Goal: Communication & Community: Answer question/provide support

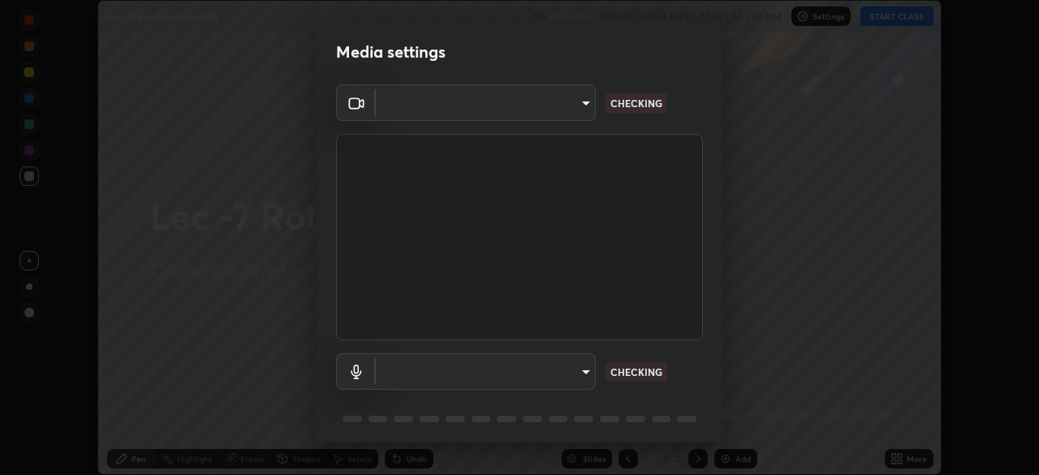
scroll to position [58, 0]
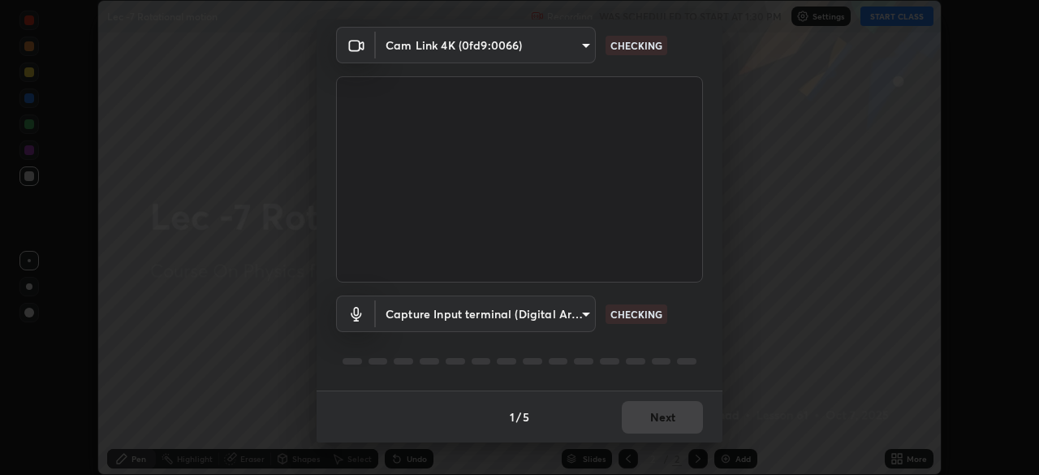
type input "bba66c41345857dcc9a6d4c580dc01eb5c8f13e357e582705132971b55534d29"
type input "f8a720cdb5714c7d168288ba46c5762ce5d2b0439a45e58062ea702f50affb6e"
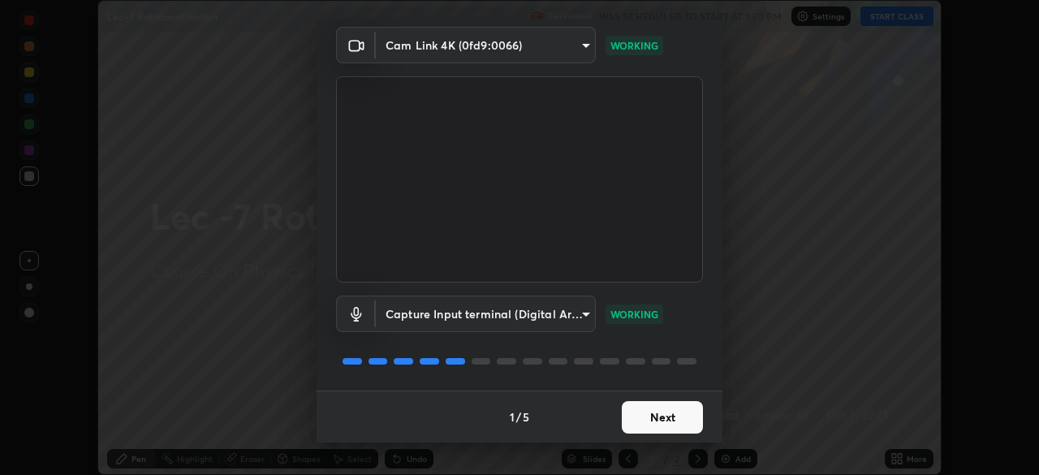
click at [665, 417] on button "Next" at bounding box center [662, 417] width 81 height 32
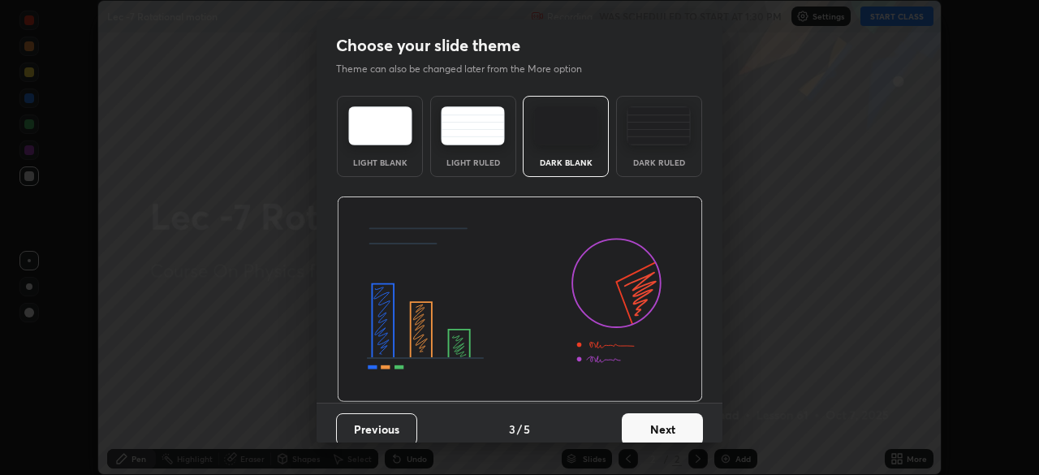
click at [663, 418] on button "Next" at bounding box center [662, 429] width 81 height 32
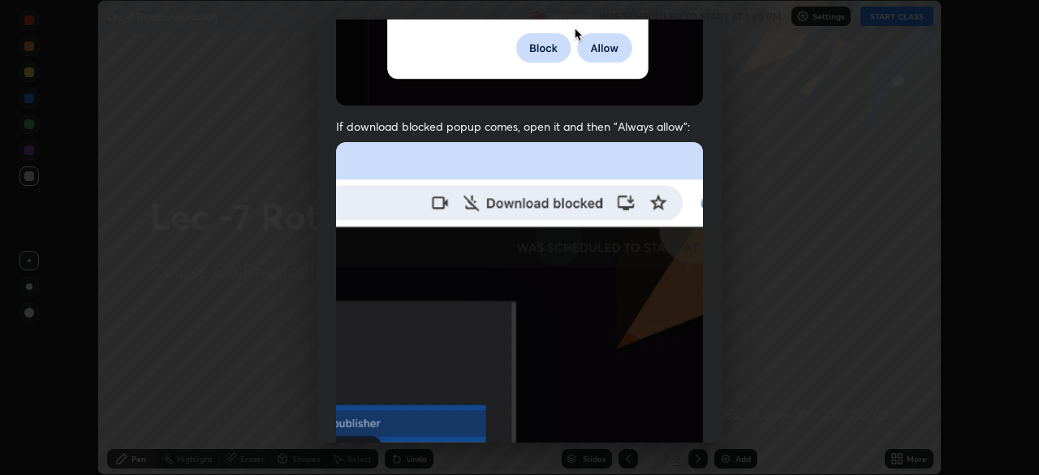
scroll to position [352, 0]
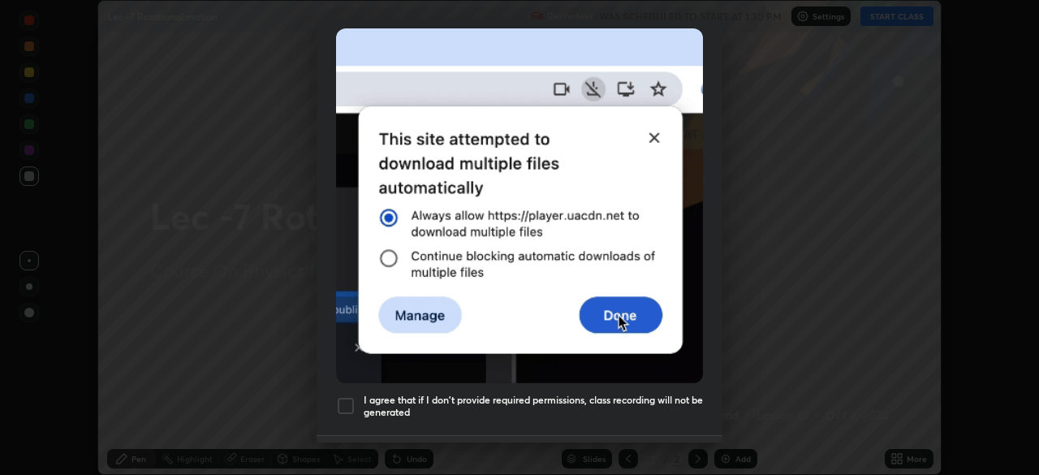
click at [342, 404] on div at bounding box center [345, 405] width 19 height 19
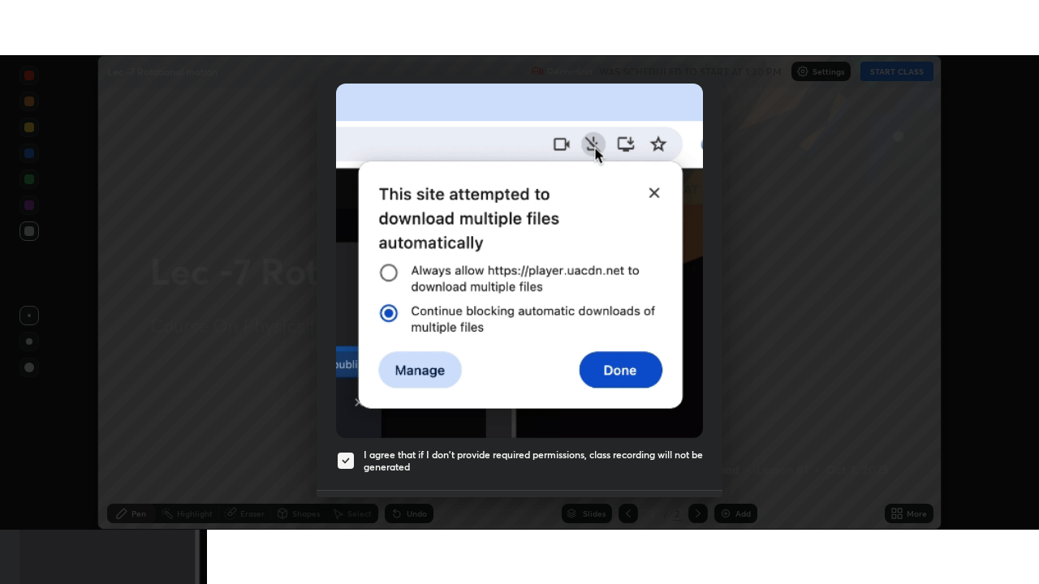
scroll to position [389, 0]
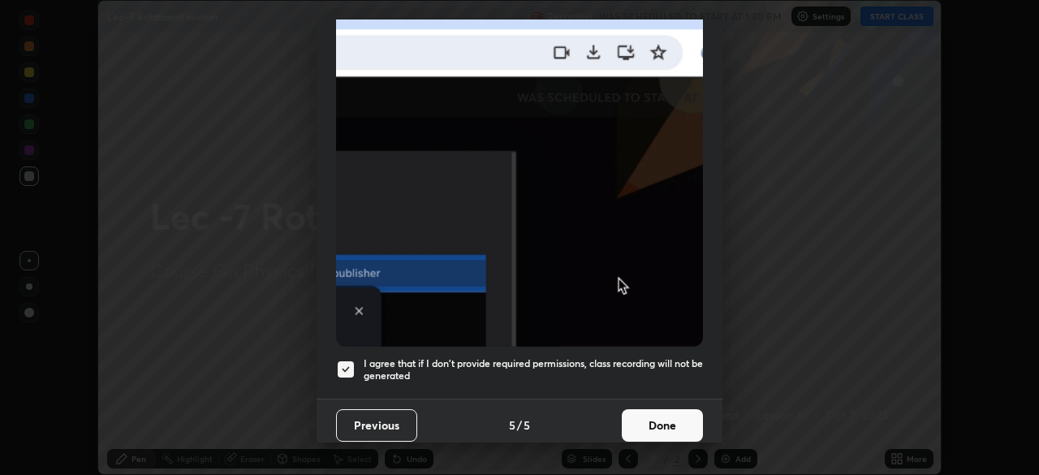
click at [650, 417] on button "Done" at bounding box center [662, 425] width 81 height 32
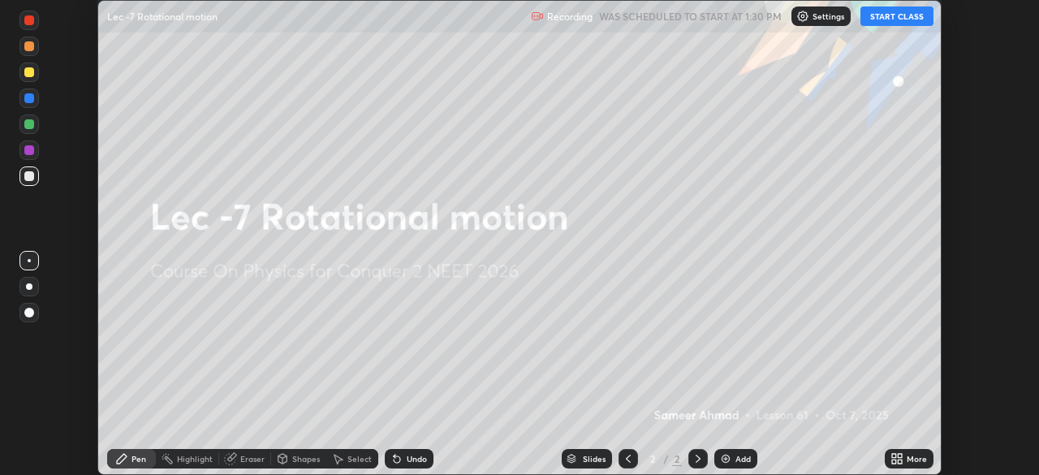
click at [882, 15] on button "START CLASS" at bounding box center [896, 15] width 73 height 19
click at [906, 459] on div "More" at bounding box center [916, 458] width 20 height 8
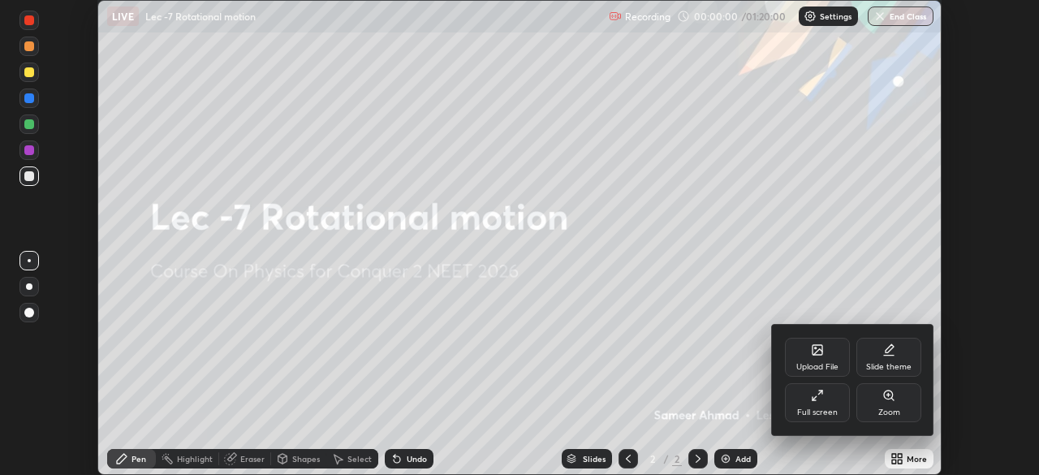
click at [816, 410] on div "Full screen" at bounding box center [817, 412] width 41 height 8
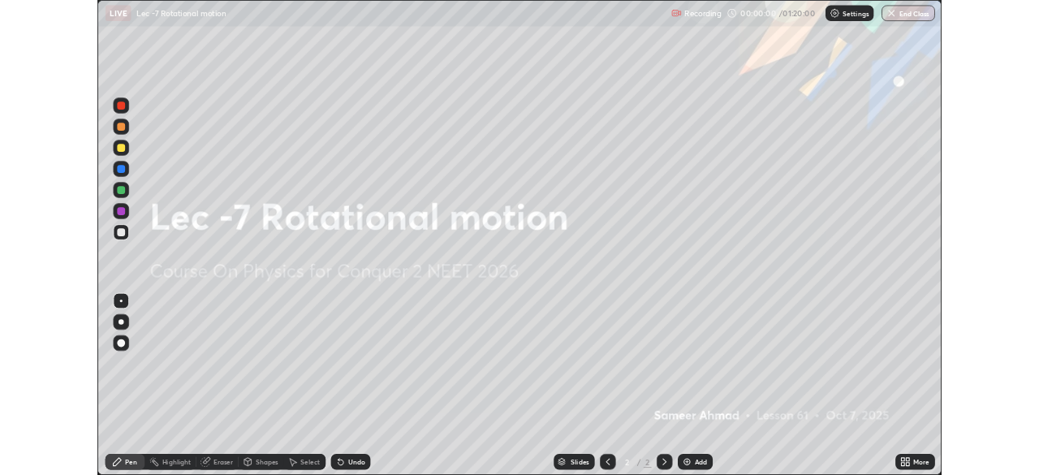
scroll to position [584, 1039]
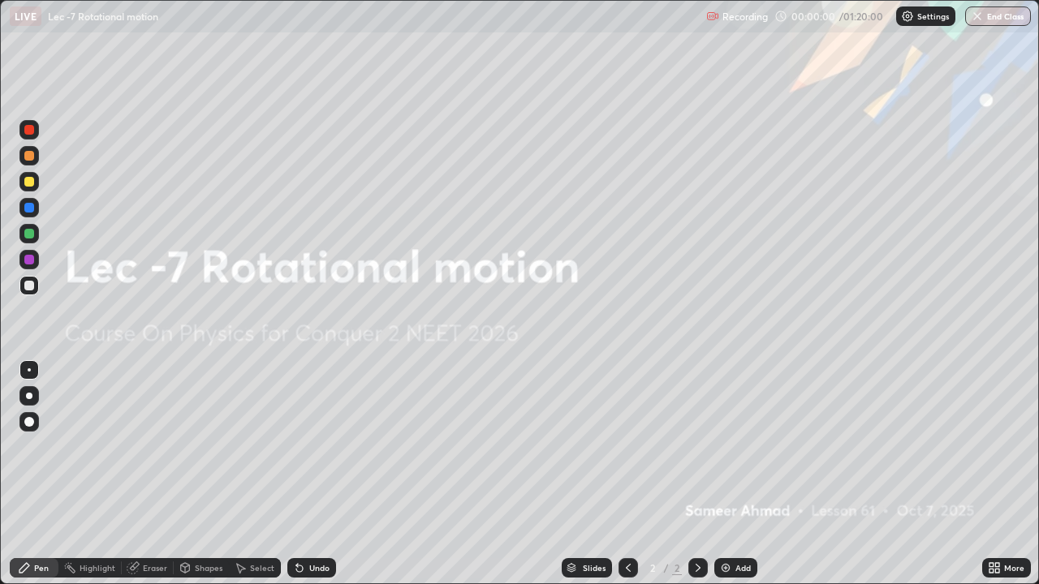
click at [739, 474] on div "Add" at bounding box center [742, 568] width 15 height 8
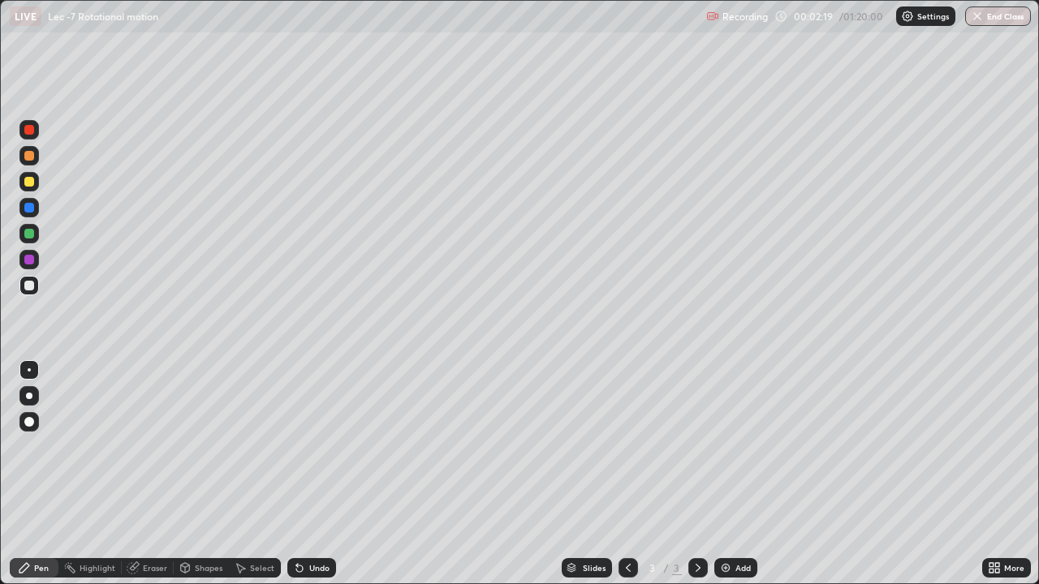
click at [301, 474] on icon at bounding box center [299, 567] width 13 height 13
click at [311, 474] on div "Undo" at bounding box center [319, 568] width 20 height 8
click at [317, 474] on div "Undo" at bounding box center [319, 568] width 20 height 8
click at [253, 474] on div "Select" at bounding box center [262, 568] width 24 height 8
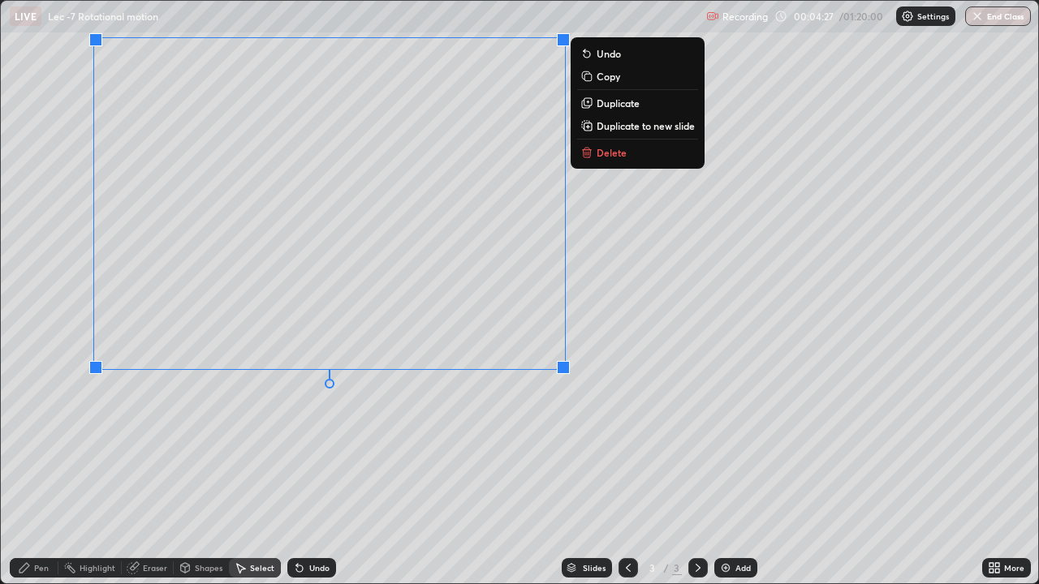
click at [622, 128] on p "Duplicate to new slide" at bounding box center [645, 125] width 98 height 13
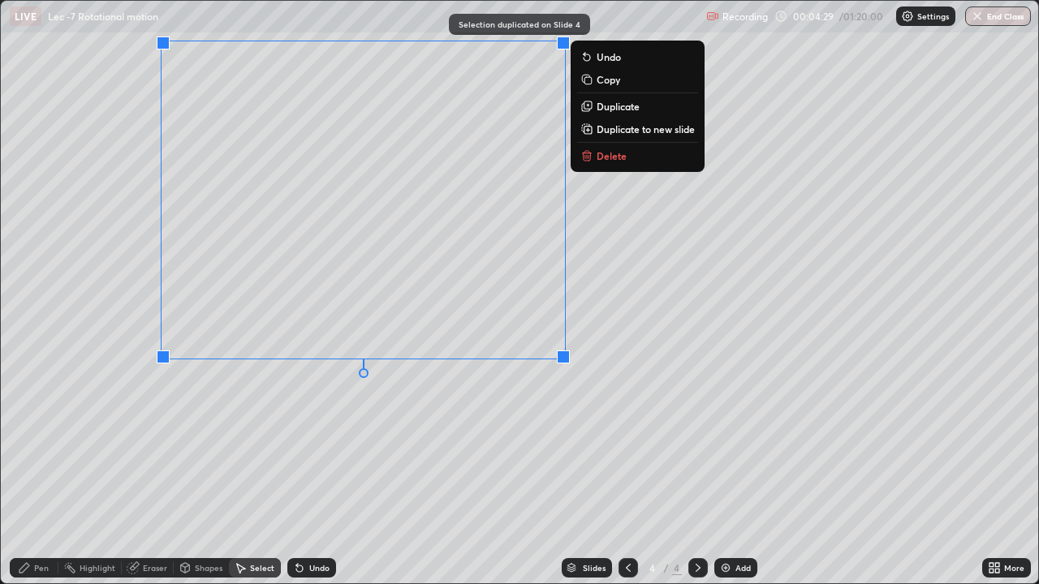
click at [617, 159] on p "Delete" at bounding box center [611, 155] width 30 height 13
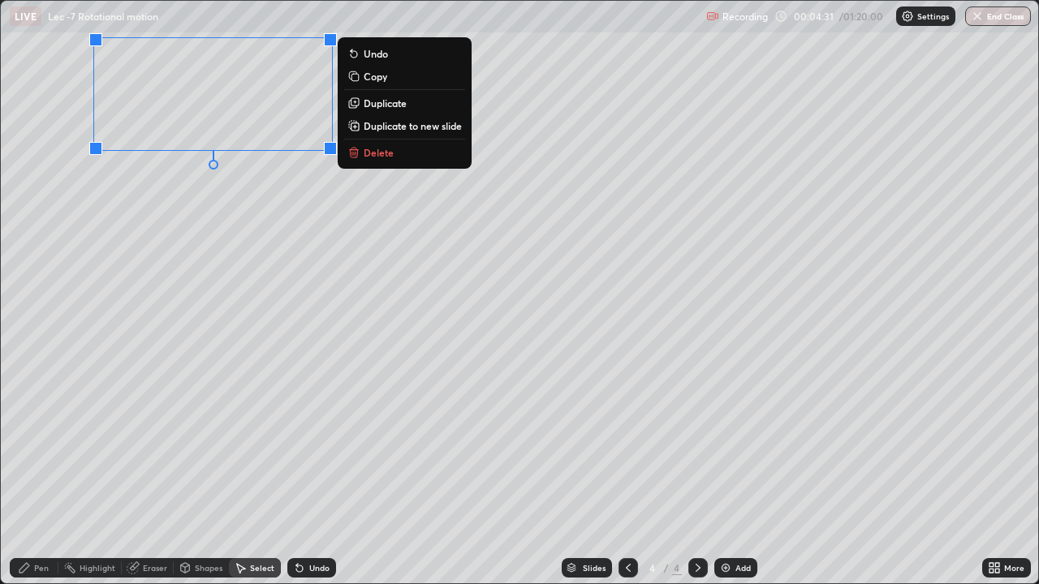
click at [255, 283] on div "0 ° Undo Copy Duplicate Duplicate to new slide Delete" at bounding box center [519, 292] width 1037 height 583
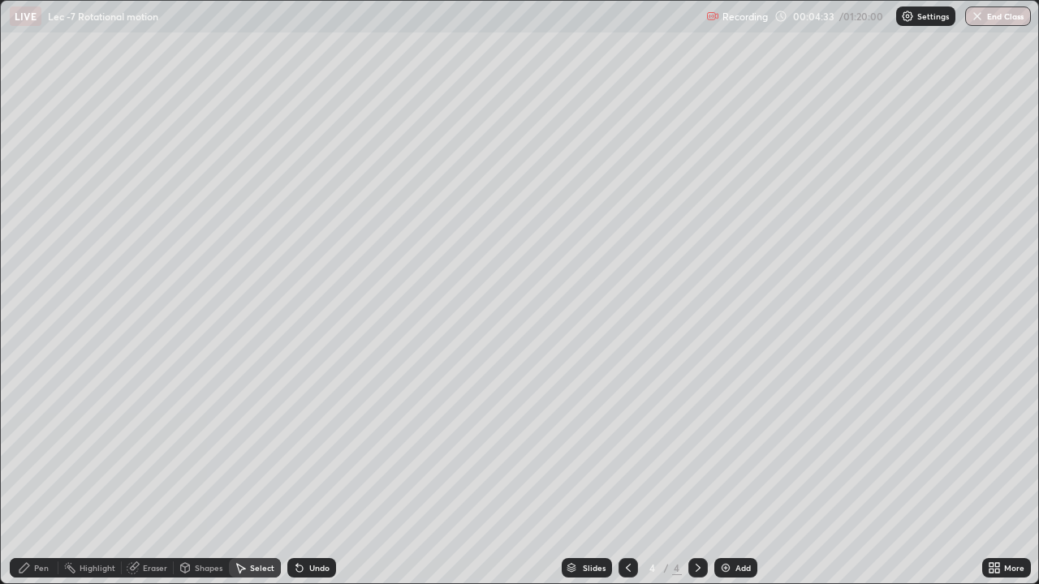
click at [315, 474] on div "Undo" at bounding box center [319, 568] width 20 height 8
click at [15, 474] on div "Pen" at bounding box center [34, 567] width 49 height 19
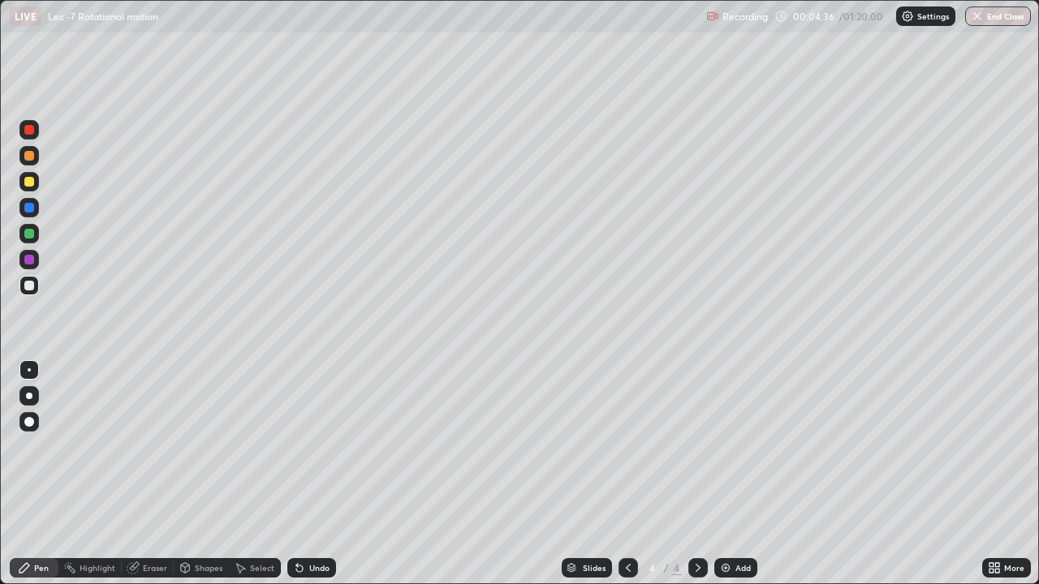
click at [146, 474] on div "Eraser" at bounding box center [155, 568] width 24 height 8
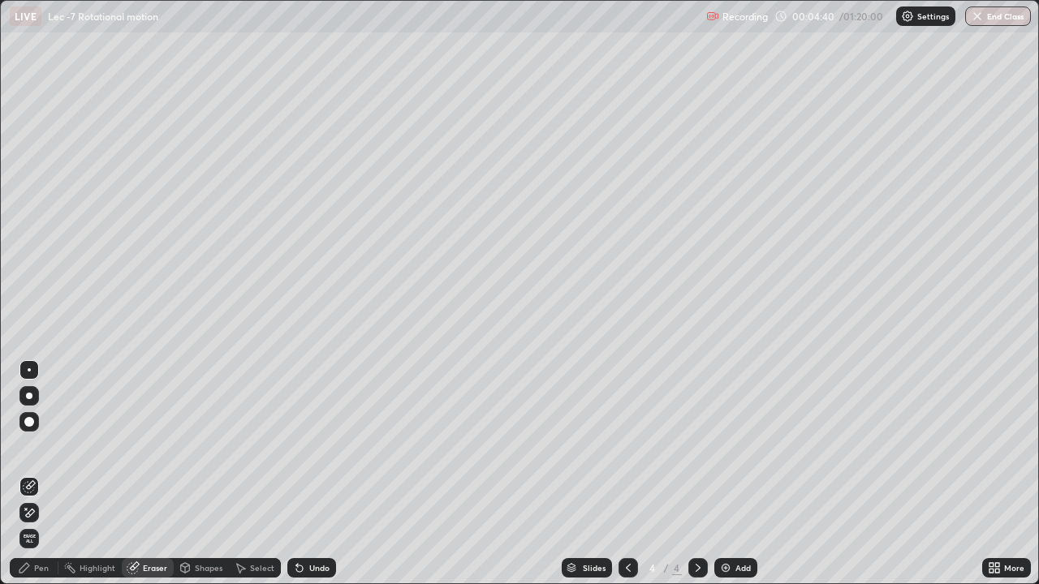
click at [29, 474] on icon at bounding box center [24, 567] width 13 height 13
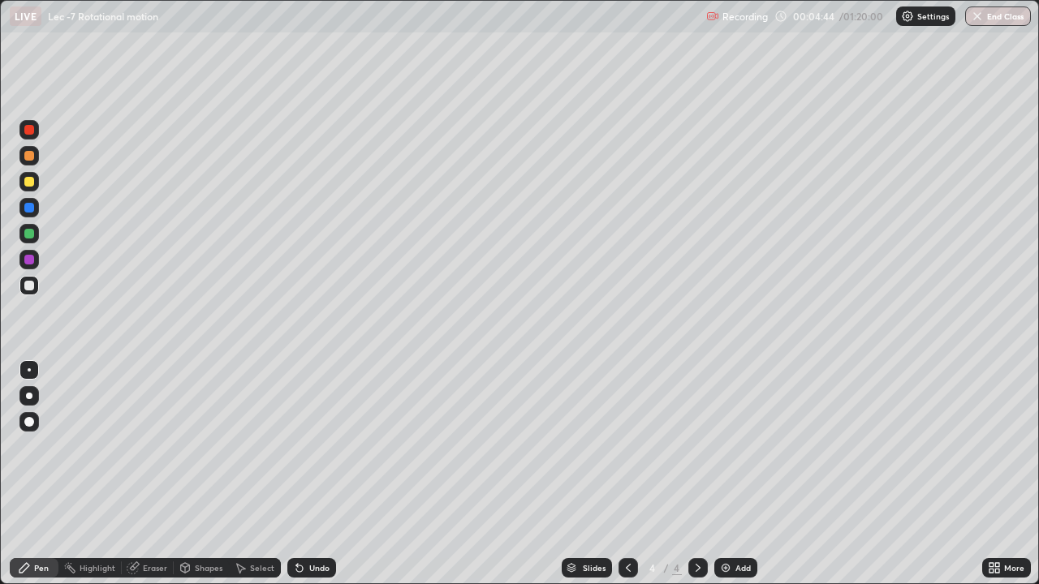
click at [30, 234] on div at bounding box center [29, 234] width 10 height 10
click at [322, 474] on div "Undo" at bounding box center [311, 567] width 49 height 19
click at [316, 474] on div "Undo" at bounding box center [311, 567] width 49 height 19
click at [27, 290] on div at bounding box center [29, 286] width 10 height 10
click at [316, 474] on div "Undo" at bounding box center [319, 568] width 20 height 8
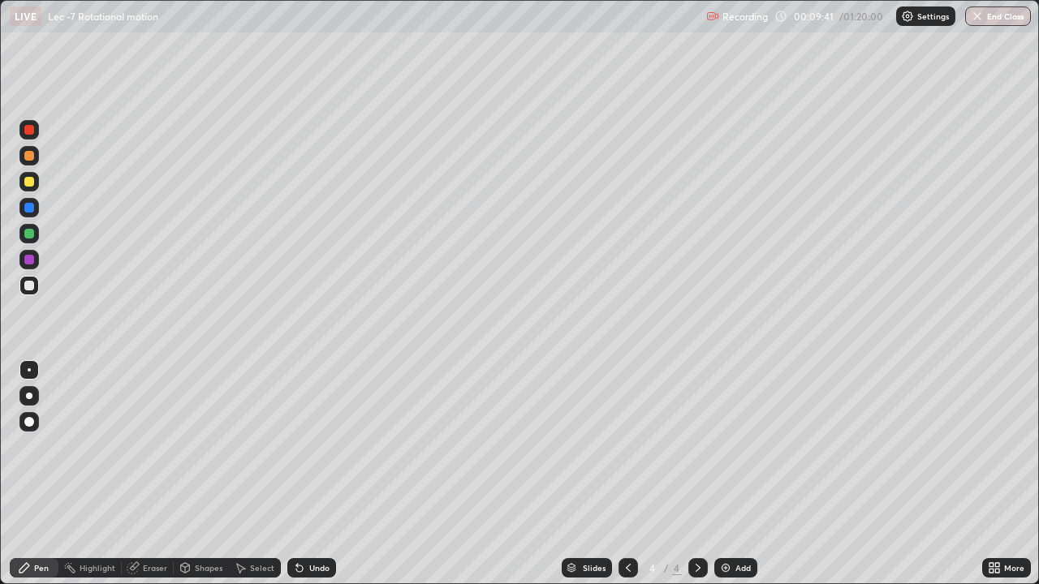
click at [257, 474] on div "Select" at bounding box center [262, 568] width 24 height 8
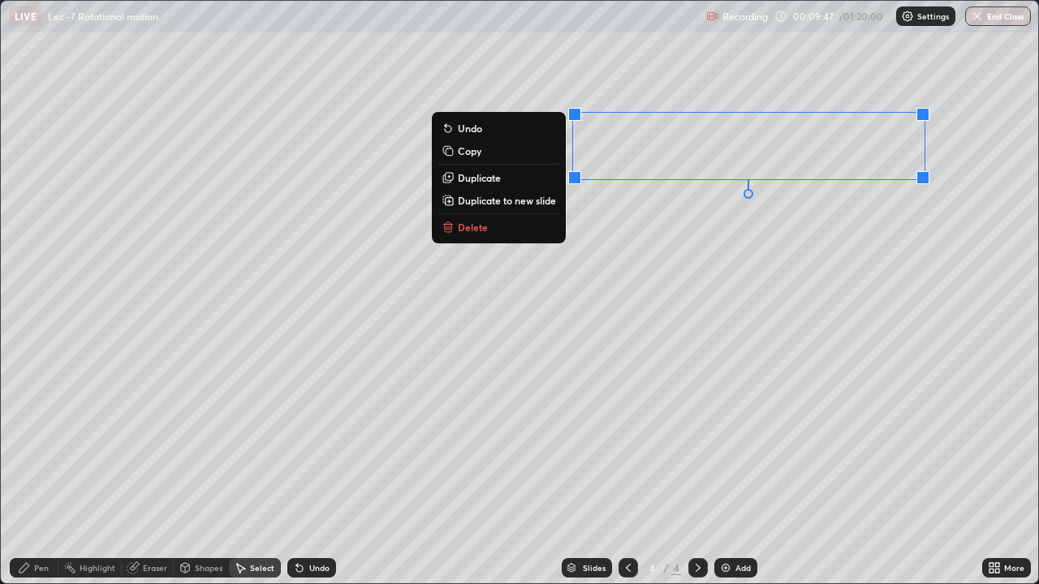
click at [521, 200] on p "Duplicate to new slide" at bounding box center [507, 200] width 98 height 13
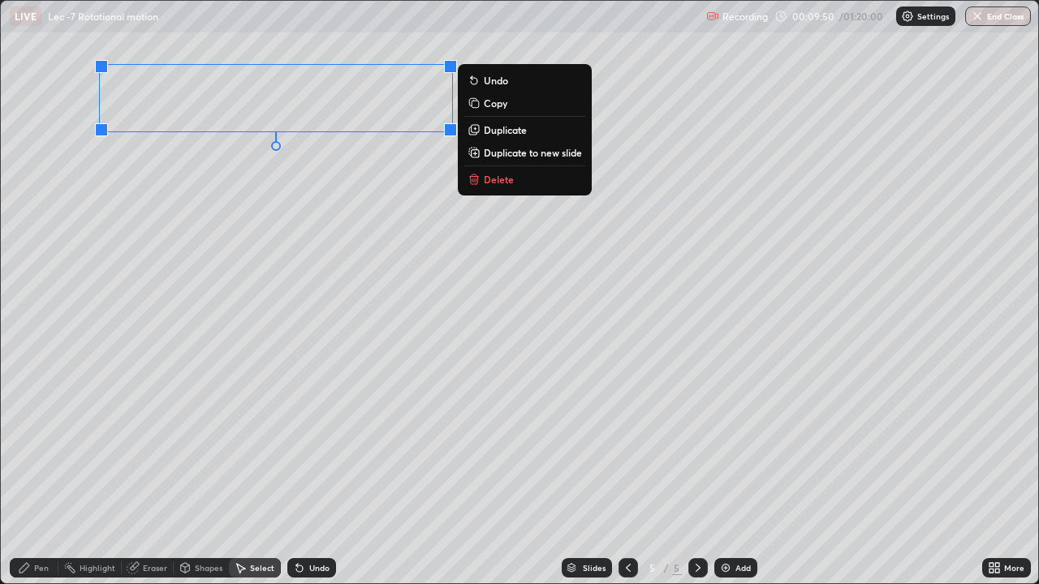
click at [37, 474] on div "Pen" at bounding box center [41, 568] width 15 height 8
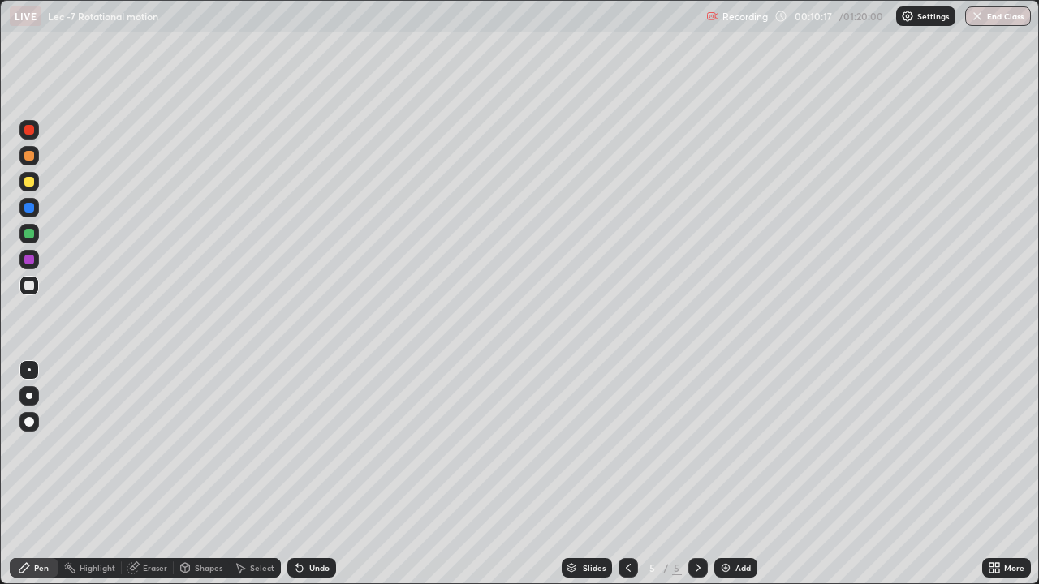
click at [310, 474] on div "Undo" at bounding box center [319, 568] width 20 height 8
click at [738, 474] on div "Add" at bounding box center [735, 567] width 43 height 19
click at [316, 474] on div "Undo" at bounding box center [311, 567] width 49 height 19
click at [305, 474] on div "Undo" at bounding box center [311, 567] width 49 height 19
click at [309, 474] on div "Undo" at bounding box center [319, 568] width 20 height 8
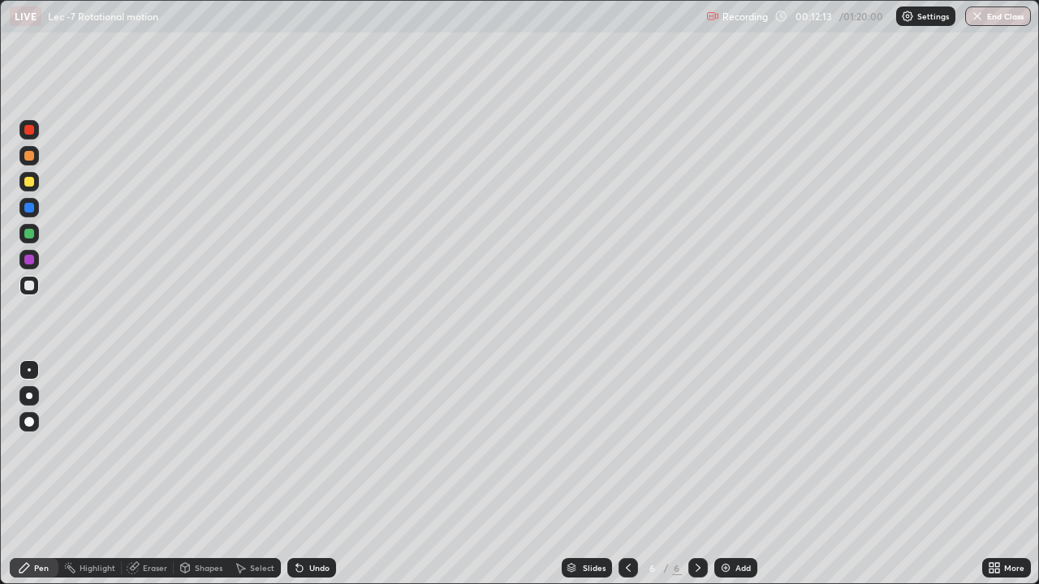
click at [625, 474] on icon at bounding box center [628, 567] width 13 height 13
click at [696, 474] on icon at bounding box center [697, 567] width 13 height 13
click at [695, 474] on icon at bounding box center [697, 567] width 13 height 13
click at [735, 474] on div "Add" at bounding box center [742, 568] width 15 height 8
click at [314, 474] on div "Undo" at bounding box center [319, 568] width 20 height 8
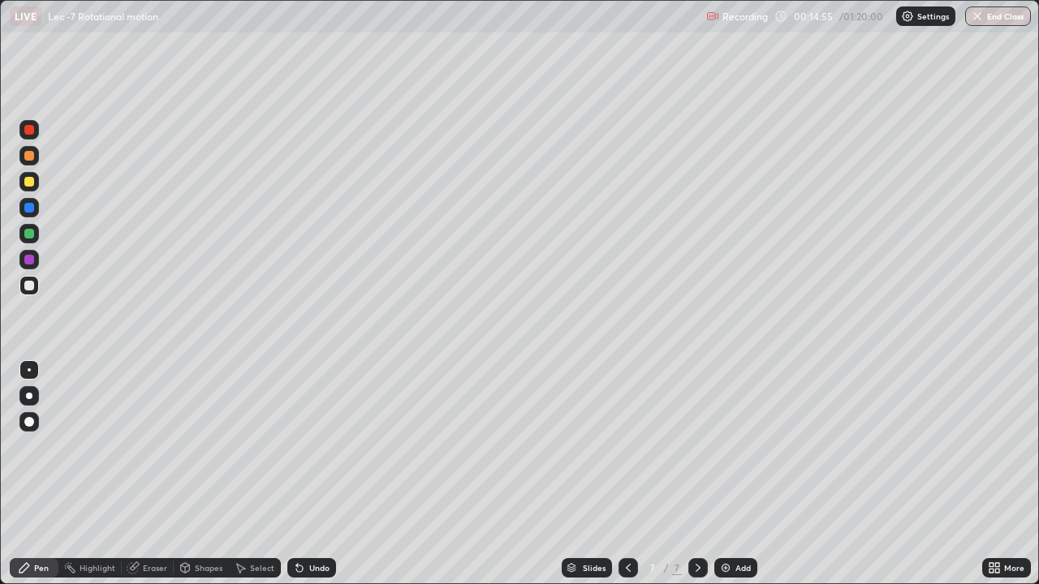
click at [627, 474] on icon at bounding box center [628, 567] width 13 height 13
click at [626, 474] on icon at bounding box center [628, 567] width 13 height 13
click at [696, 474] on icon at bounding box center [697, 567] width 13 height 13
click at [626, 474] on icon at bounding box center [628, 567] width 13 height 13
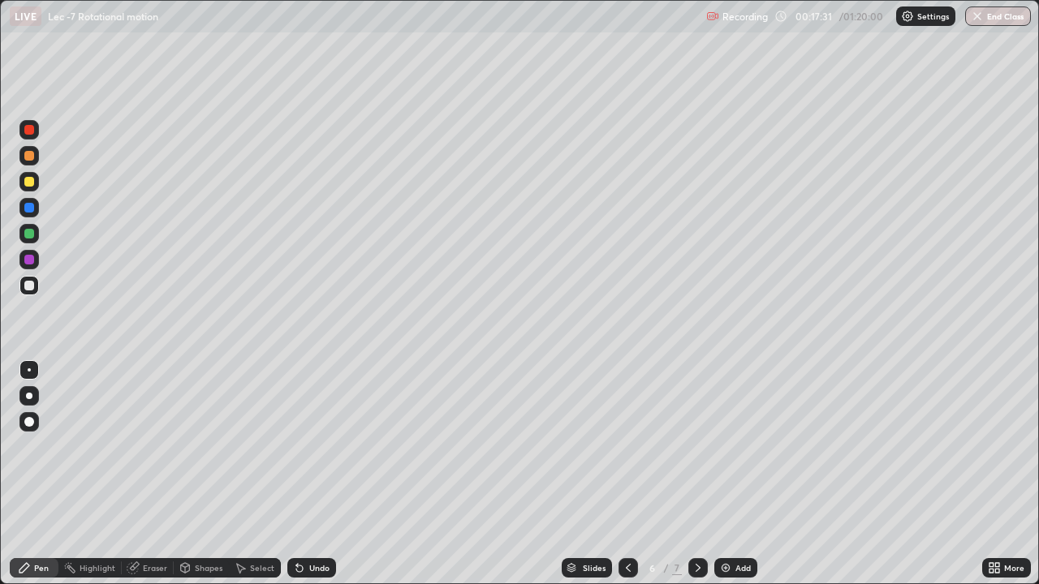
click at [627, 474] on div at bounding box center [627, 567] width 19 height 19
click at [695, 474] on div at bounding box center [697, 567] width 19 height 19
click at [693, 474] on div at bounding box center [697, 567] width 19 height 19
click at [737, 474] on div "Add" at bounding box center [742, 568] width 15 height 8
click at [127, 474] on div "Eraser" at bounding box center [148, 567] width 52 height 19
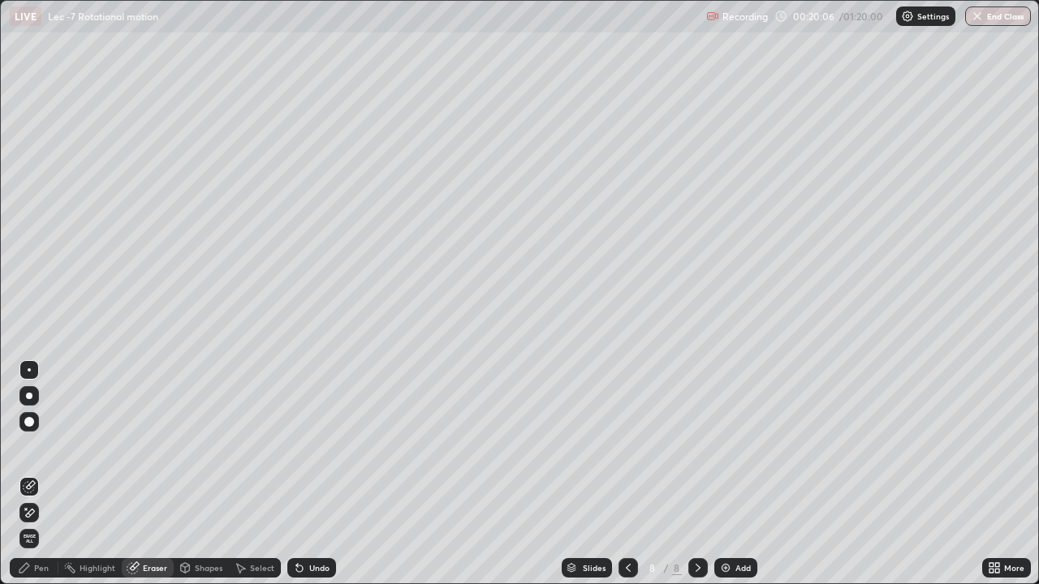
click at [26, 474] on icon at bounding box center [24, 567] width 13 height 13
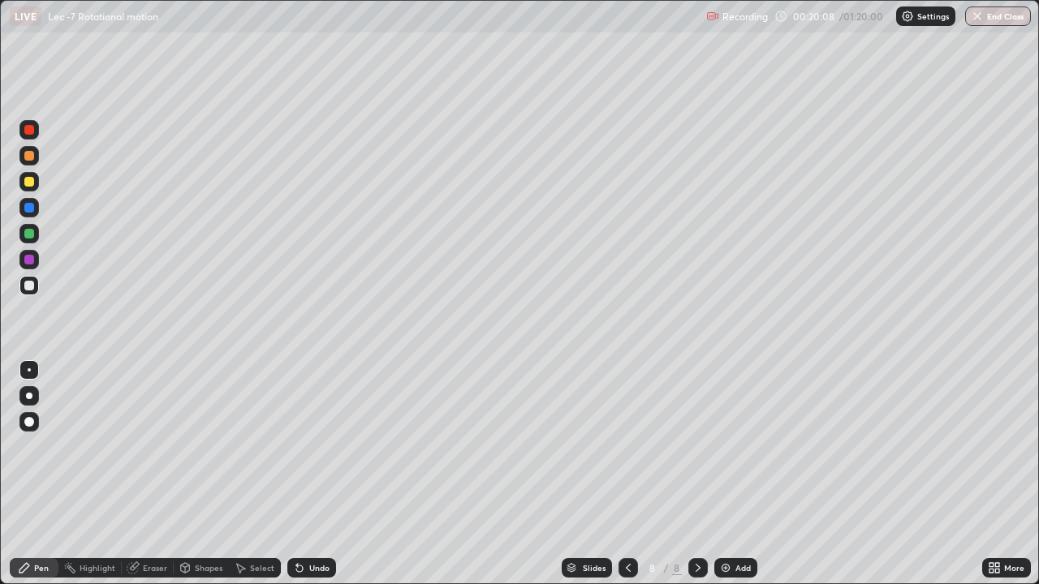
click at [246, 474] on div "Select" at bounding box center [255, 567] width 52 height 19
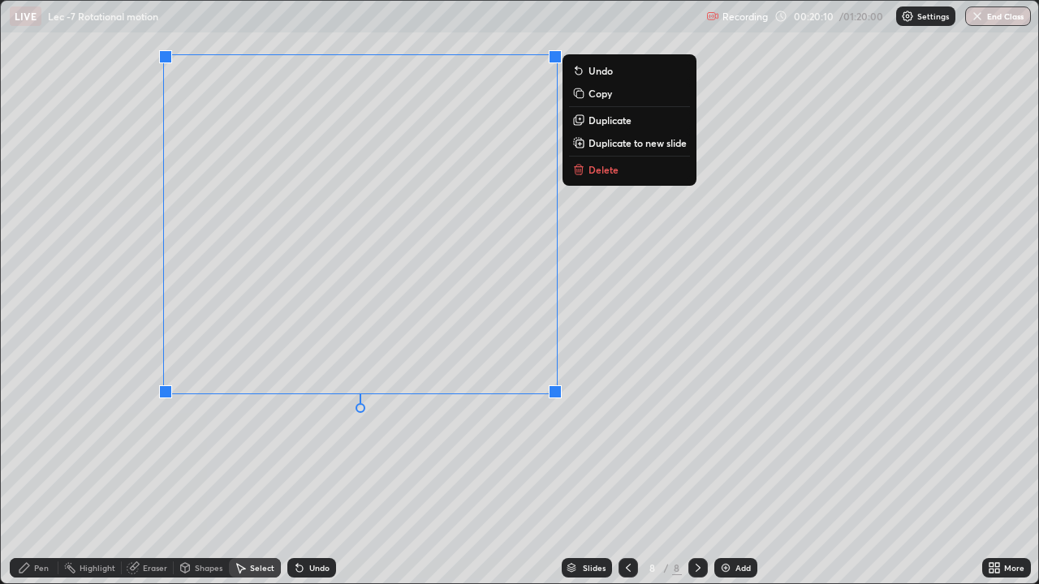
click at [82, 269] on div "0 ° Undo Copy Duplicate Duplicate to new slide Delete" at bounding box center [519, 292] width 1037 height 583
click at [92, 274] on div "0 ° Undo Copy Duplicate Duplicate to new slide Delete" at bounding box center [519, 292] width 1037 height 583
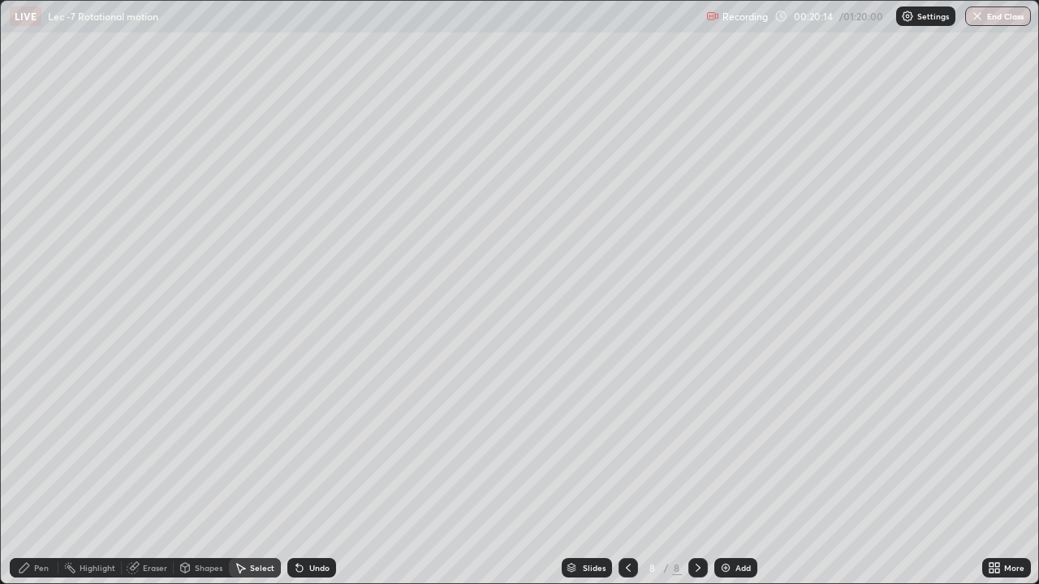
click at [33, 474] on div "Pen" at bounding box center [34, 567] width 49 height 19
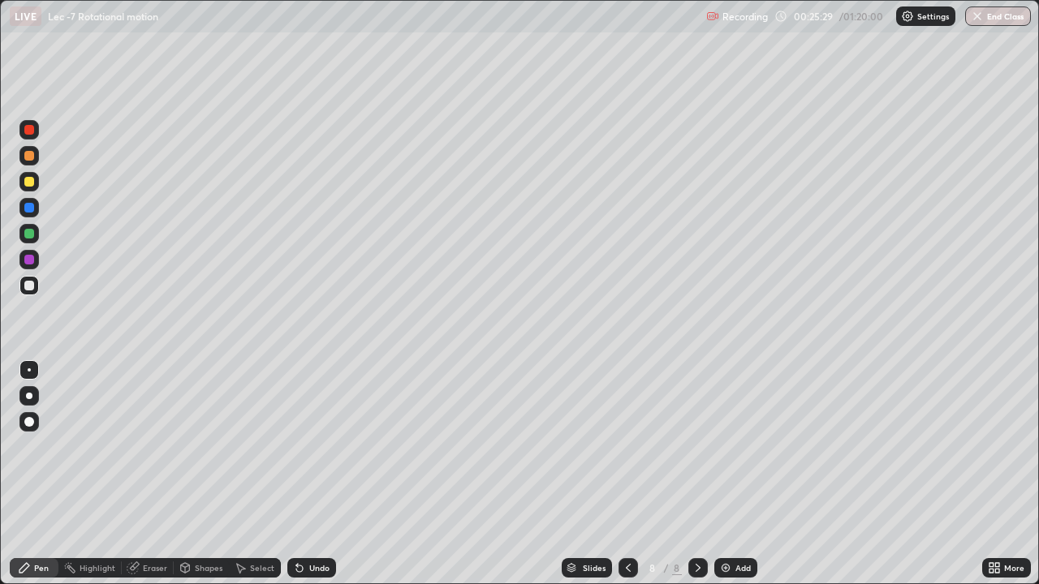
click at [736, 474] on div "Add" at bounding box center [735, 567] width 43 height 19
click at [741, 474] on div "Add" at bounding box center [735, 567] width 43 height 19
click at [312, 474] on div "Undo" at bounding box center [319, 568] width 20 height 8
click at [306, 474] on div "Undo" at bounding box center [311, 567] width 49 height 19
click at [199, 474] on div "Shapes" at bounding box center [209, 568] width 28 height 8
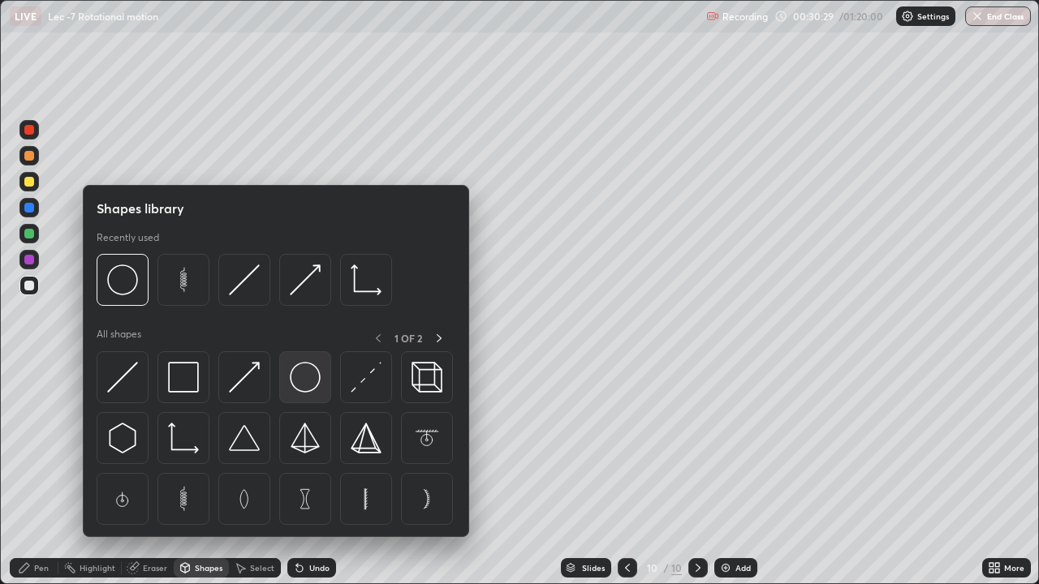
click at [309, 382] on img at bounding box center [305, 377] width 31 height 31
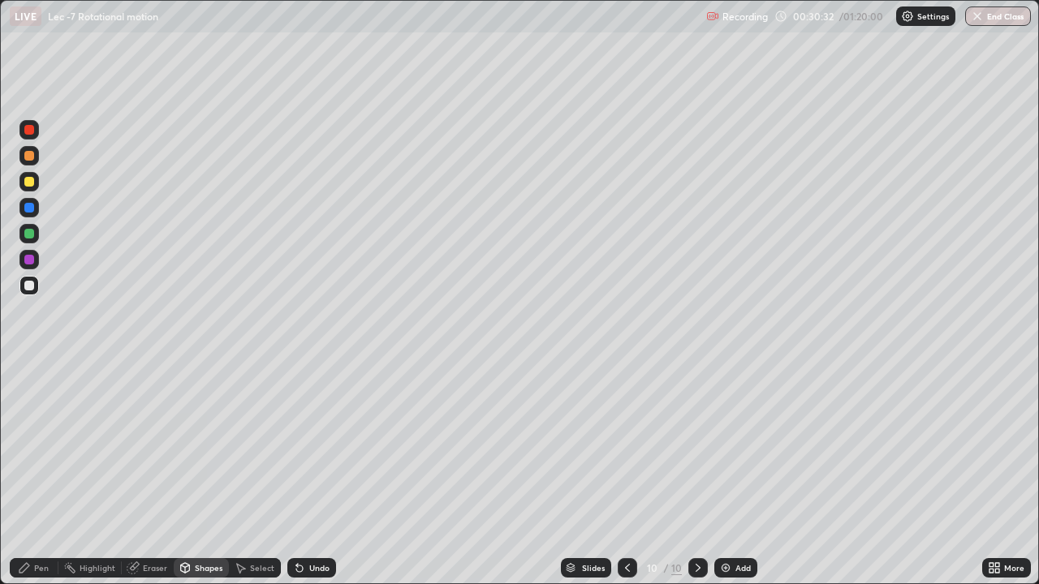
click at [32, 474] on div "Pen" at bounding box center [34, 567] width 49 height 19
click at [28, 235] on div at bounding box center [29, 234] width 10 height 10
click at [29, 283] on div at bounding box center [29, 286] width 10 height 10
click at [316, 474] on div "Undo" at bounding box center [319, 568] width 20 height 8
click at [312, 474] on div "Undo" at bounding box center [319, 568] width 20 height 8
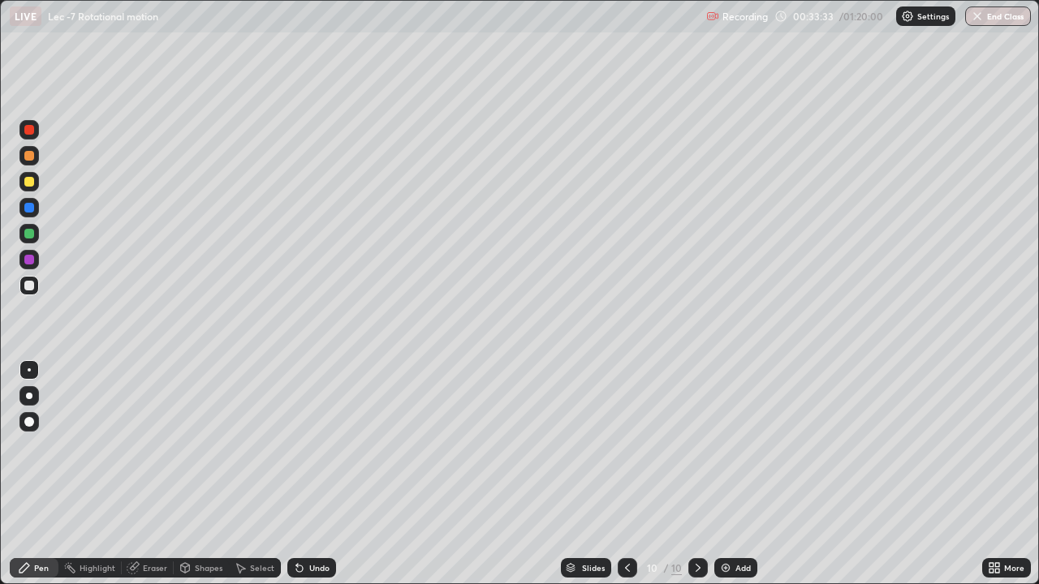
click at [626, 474] on icon at bounding box center [627, 567] width 13 height 13
click at [253, 474] on div "Select" at bounding box center [262, 568] width 24 height 8
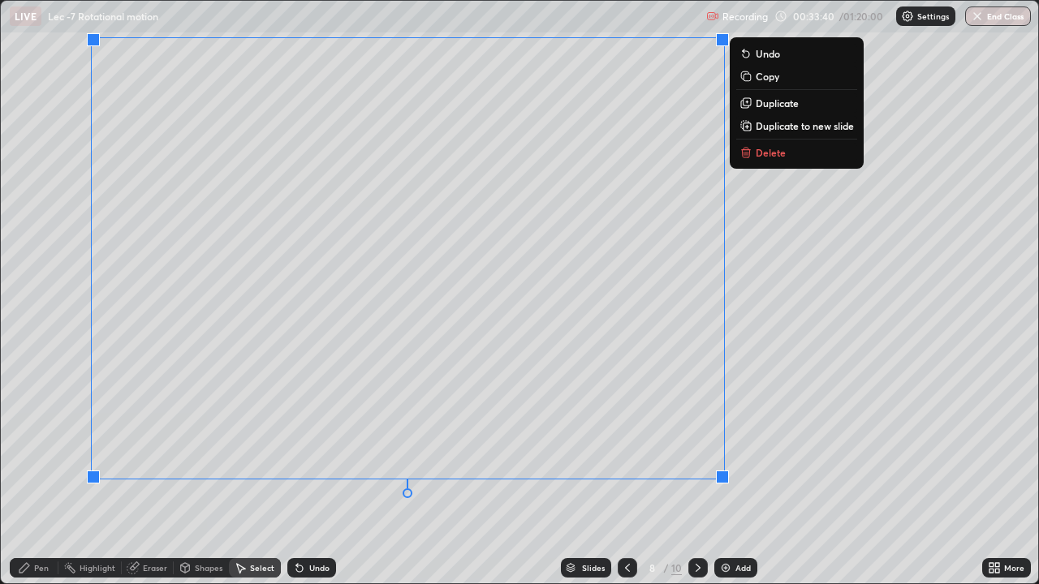
click at [762, 75] on p "Copy" at bounding box center [767, 76] width 24 height 13
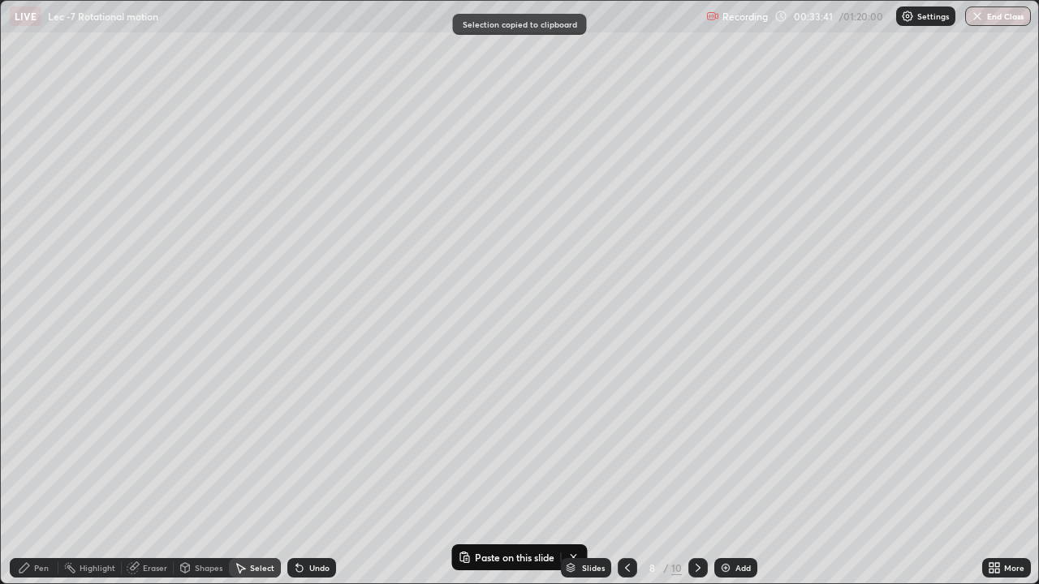
click at [696, 474] on icon at bounding box center [697, 567] width 13 height 13
click at [695, 474] on icon at bounding box center [697, 567] width 13 height 13
click at [696, 474] on icon at bounding box center [697, 568] width 5 height 8
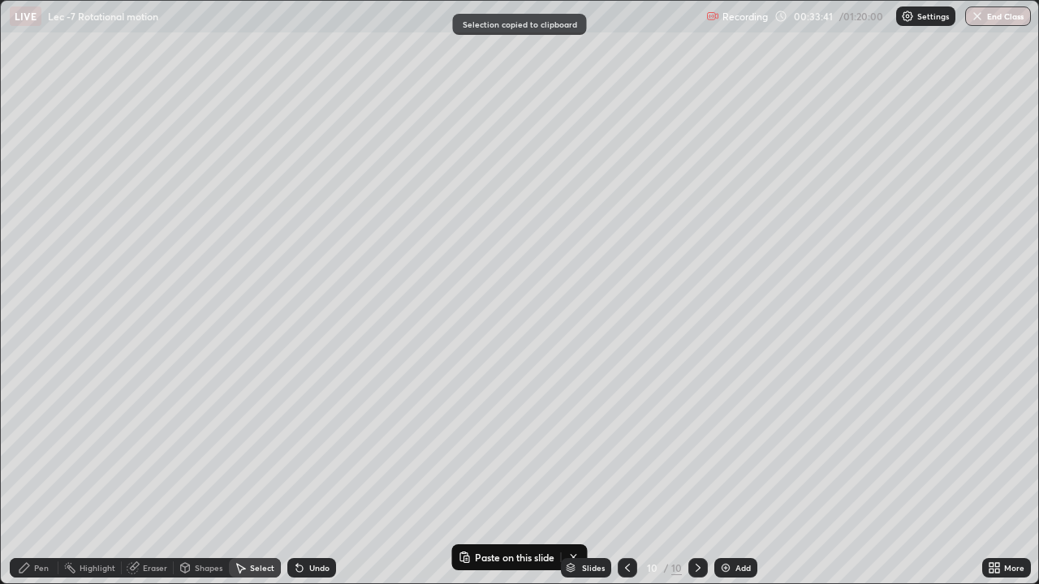
click at [724, 474] on img at bounding box center [725, 567] width 13 height 13
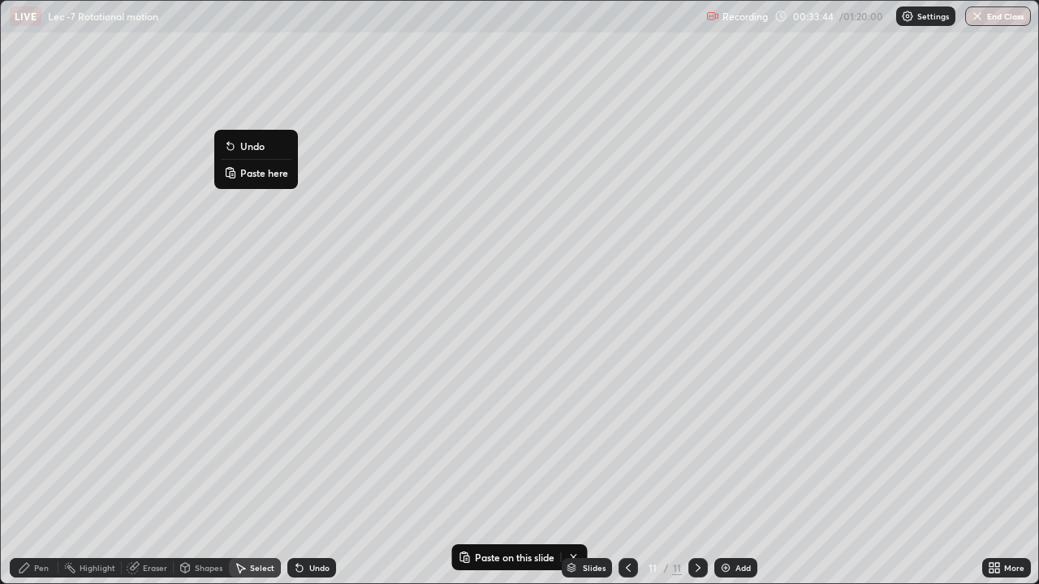
click at [243, 175] on p "Paste here" at bounding box center [264, 172] width 48 height 13
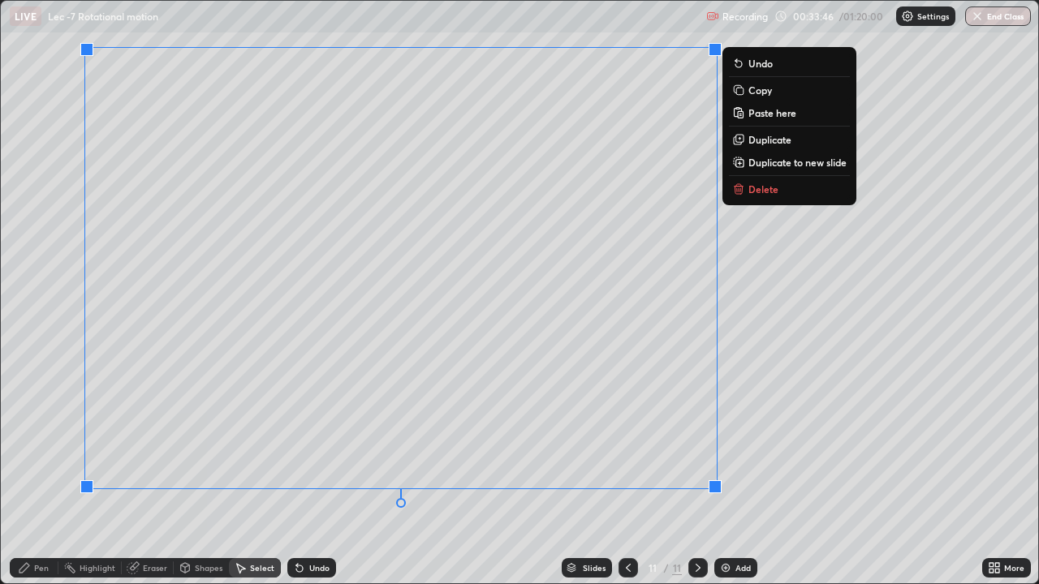
click at [37, 474] on div "Pen" at bounding box center [41, 568] width 15 height 8
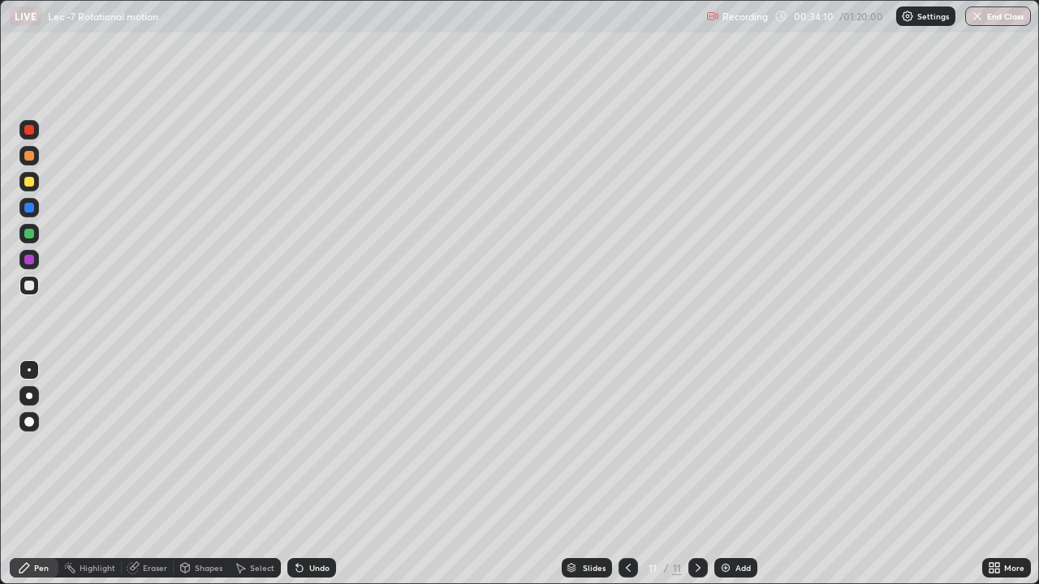
click at [253, 474] on div "Select" at bounding box center [262, 568] width 24 height 8
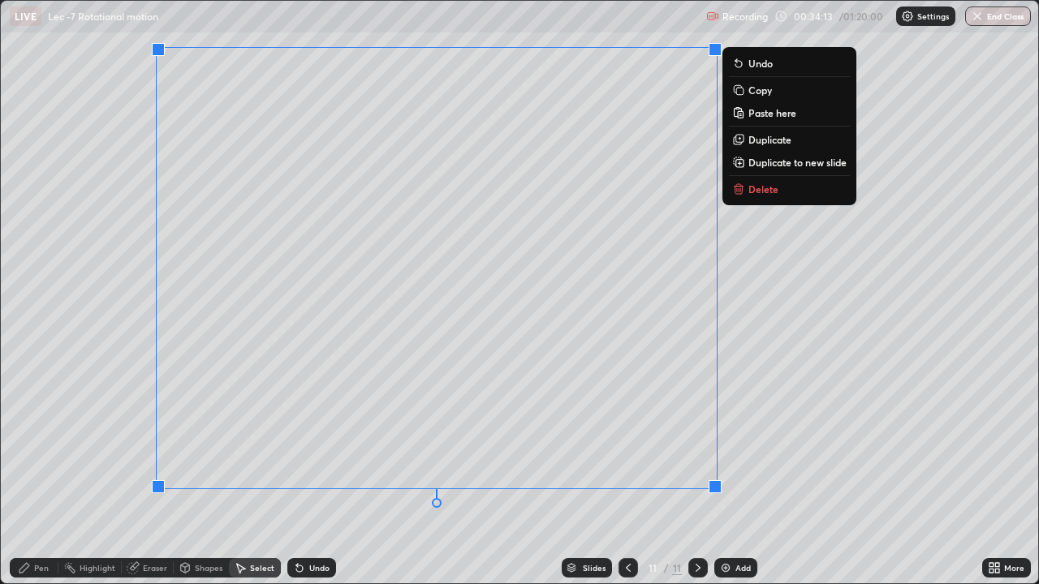
click at [787, 164] on p "Duplicate to new slide" at bounding box center [797, 162] width 98 height 13
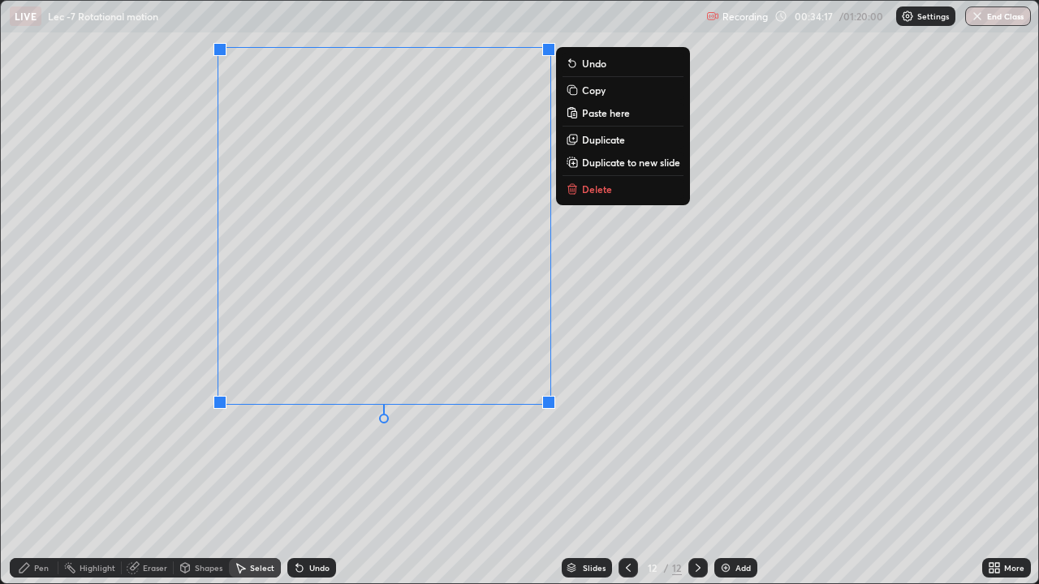
click at [643, 320] on div "0 ° Undo Copy Paste here Duplicate Duplicate to new slide Delete" at bounding box center [519, 292] width 1037 height 583
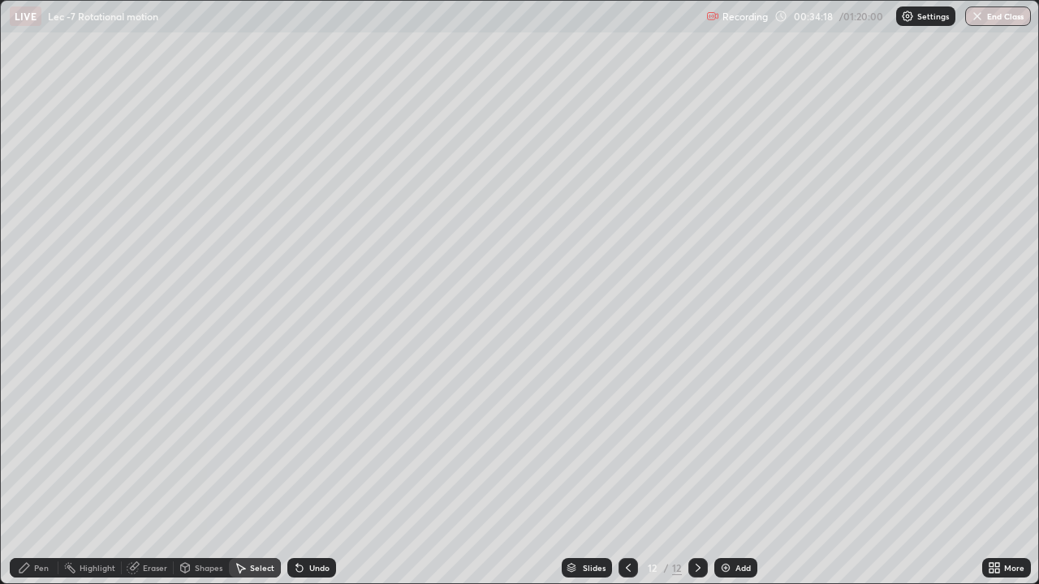
click at [138, 474] on icon at bounding box center [133, 567] width 13 height 13
click at [26, 474] on icon at bounding box center [24, 568] width 10 height 10
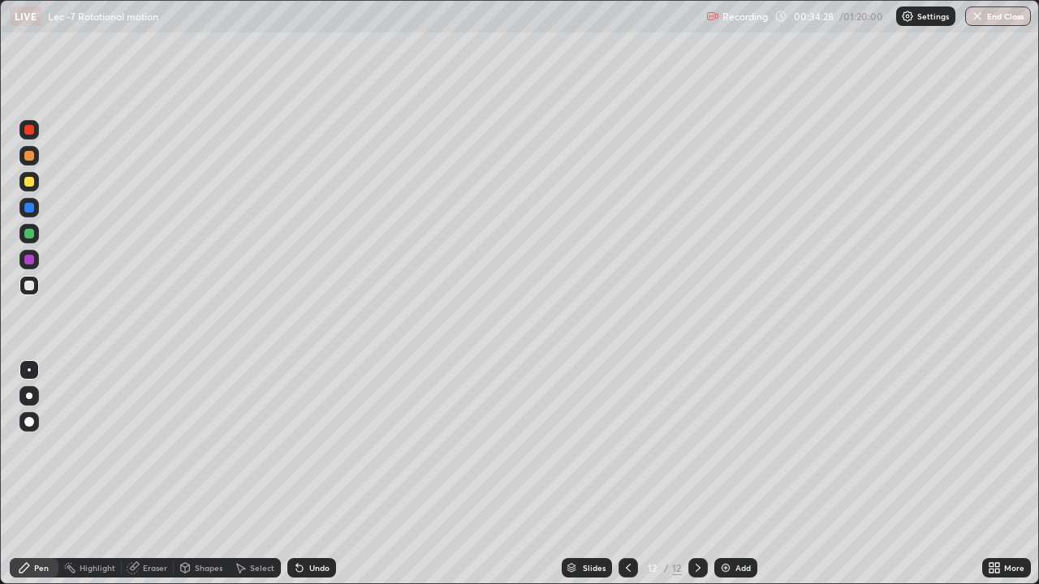
click at [250, 474] on div "Select" at bounding box center [255, 567] width 52 height 19
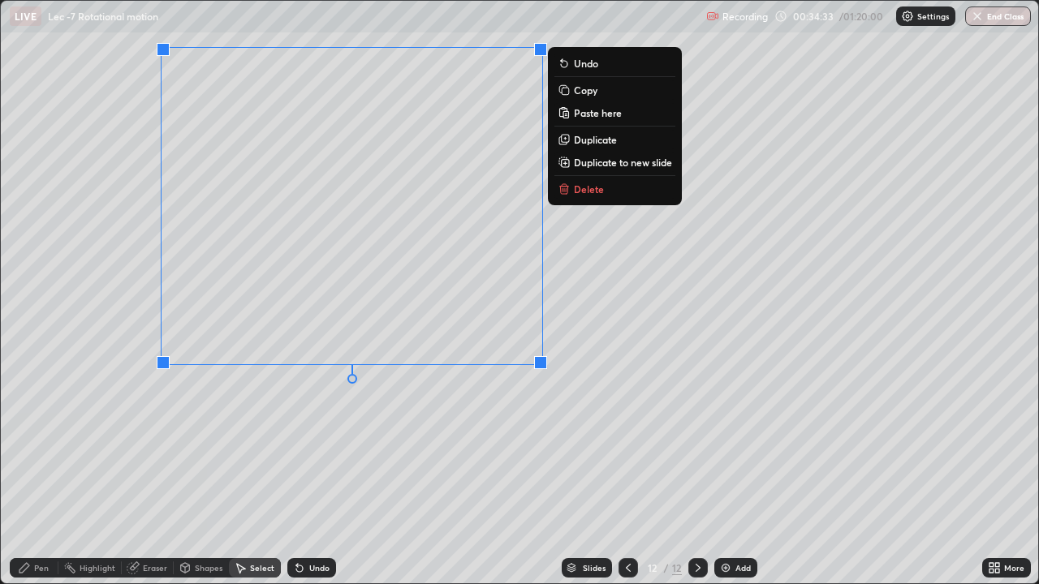
click at [28, 474] on icon at bounding box center [24, 567] width 13 height 13
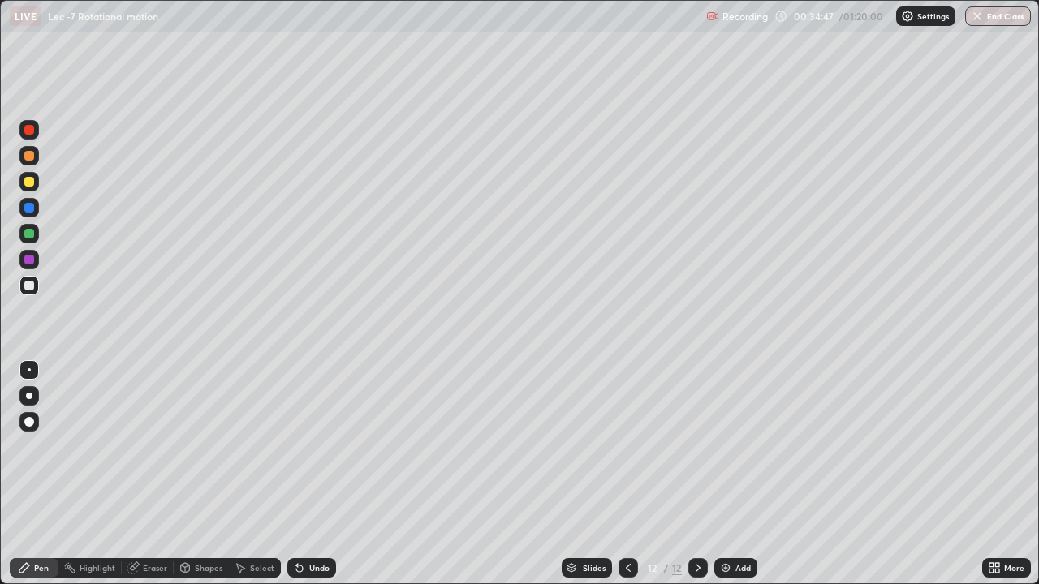
click at [304, 474] on div "Undo" at bounding box center [311, 567] width 49 height 19
click at [307, 474] on div "Undo" at bounding box center [311, 567] width 49 height 19
click at [306, 474] on div "Undo" at bounding box center [311, 567] width 49 height 19
click at [304, 474] on div "Undo" at bounding box center [311, 567] width 49 height 19
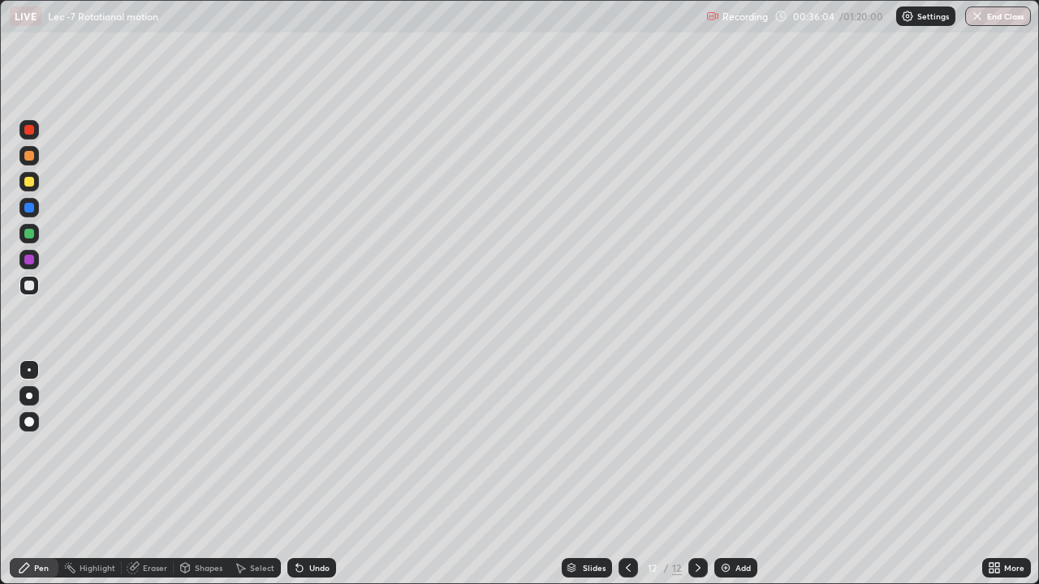
click at [313, 474] on div "Undo" at bounding box center [311, 567] width 49 height 19
click at [305, 474] on div "Undo" at bounding box center [311, 567] width 49 height 19
click at [299, 474] on icon at bounding box center [299, 569] width 6 height 6
click at [729, 474] on img at bounding box center [725, 567] width 13 height 13
click at [742, 474] on div "Add" at bounding box center [742, 568] width 15 height 8
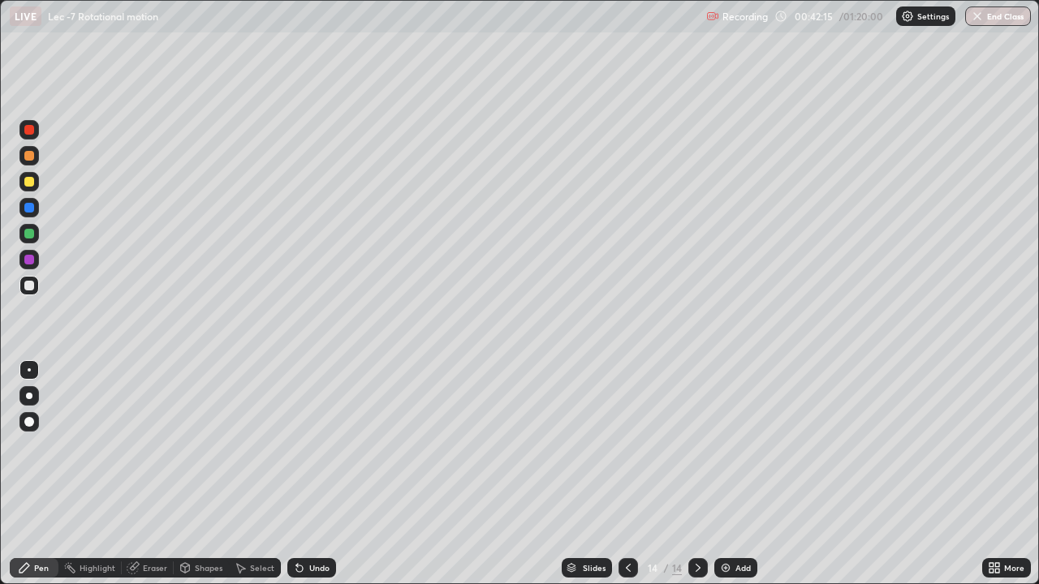
click at [30, 229] on div at bounding box center [29, 234] width 10 height 10
click at [32, 285] on div at bounding box center [29, 286] width 10 height 10
click at [154, 474] on div "Eraser" at bounding box center [155, 568] width 24 height 8
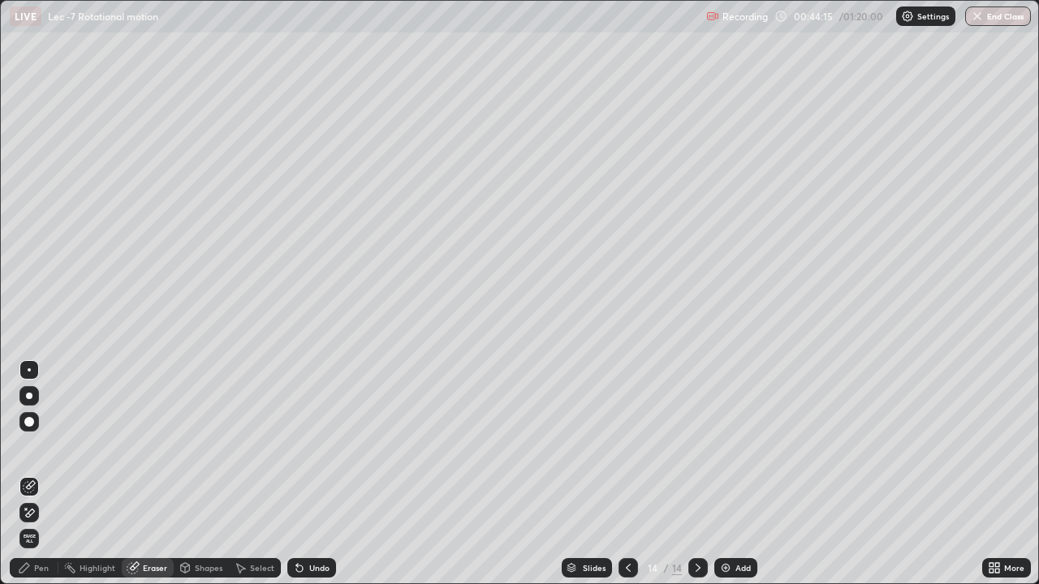
click at [310, 474] on div "Undo" at bounding box center [311, 567] width 49 height 19
click at [41, 474] on div "Pen" at bounding box center [41, 568] width 15 height 8
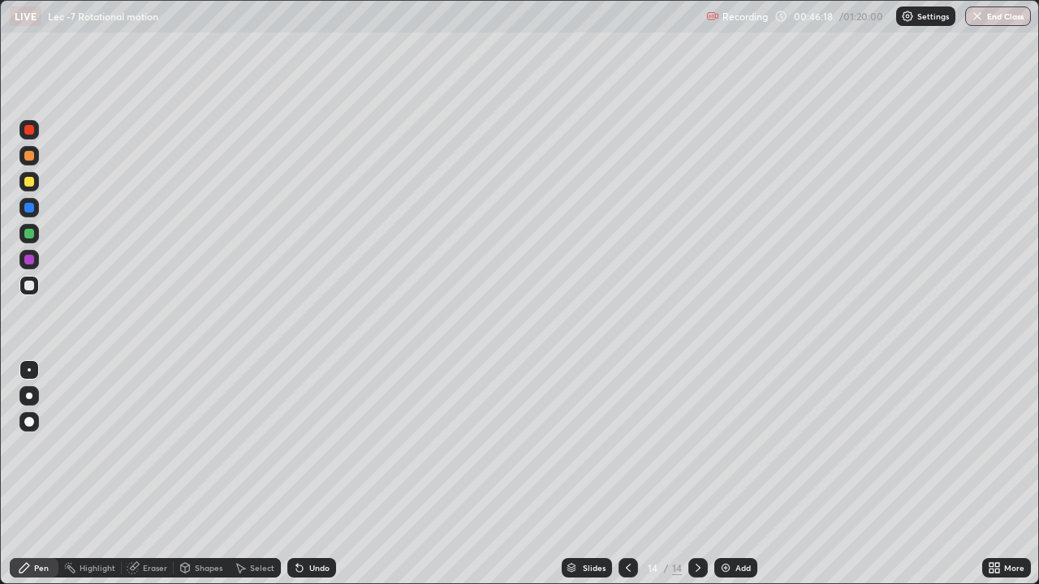
click at [617, 15] on div "LIVE Lec -7 Rotational motion" at bounding box center [355, 16] width 690 height 32
click at [314, 474] on div "Undo" at bounding box center [319, 568] width 20 height 8
click at [321, 474] on div "Undo" at bounding box center [319, 568] width 20 height 8
click at [298, 474] on icon at bounding box center [299, 569] width 6 height 6
click at [304, 474] on div "Undo" at bounding box center [311, 567] width 49 height 19
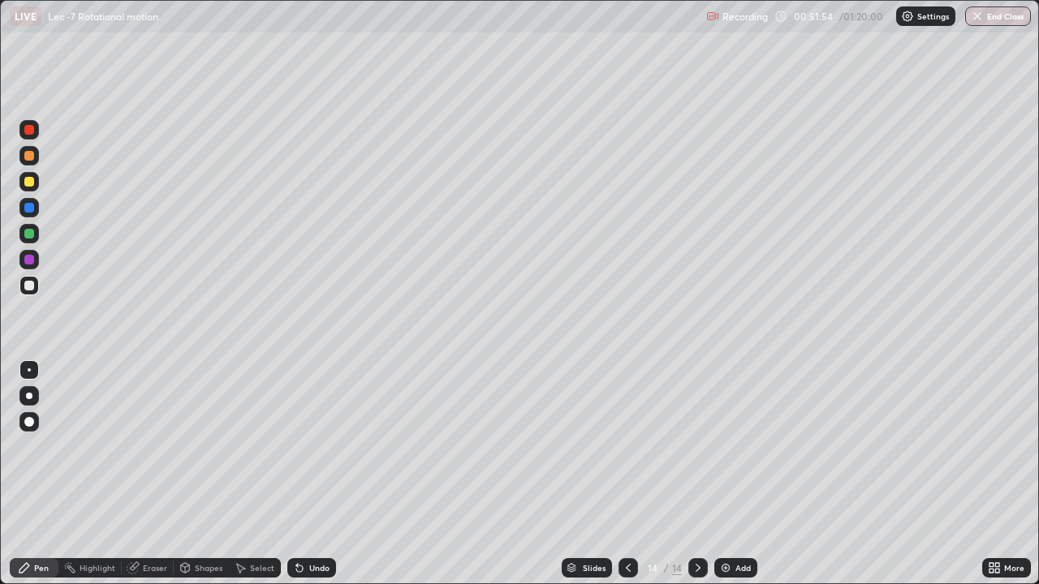
click at [735, 474] on div "Add" at bounding box center [742, 568] width 15 height 8
click at [313, 474] on div "Undo" at bounding box center [319, 568] width 20 height 8
click at [315, 474] on div "Undo" at bounding box center [319, 568] width 20 height 8
click at [316, 474] on div "Undo" at bounding box center [319, 568] width 20 height 8
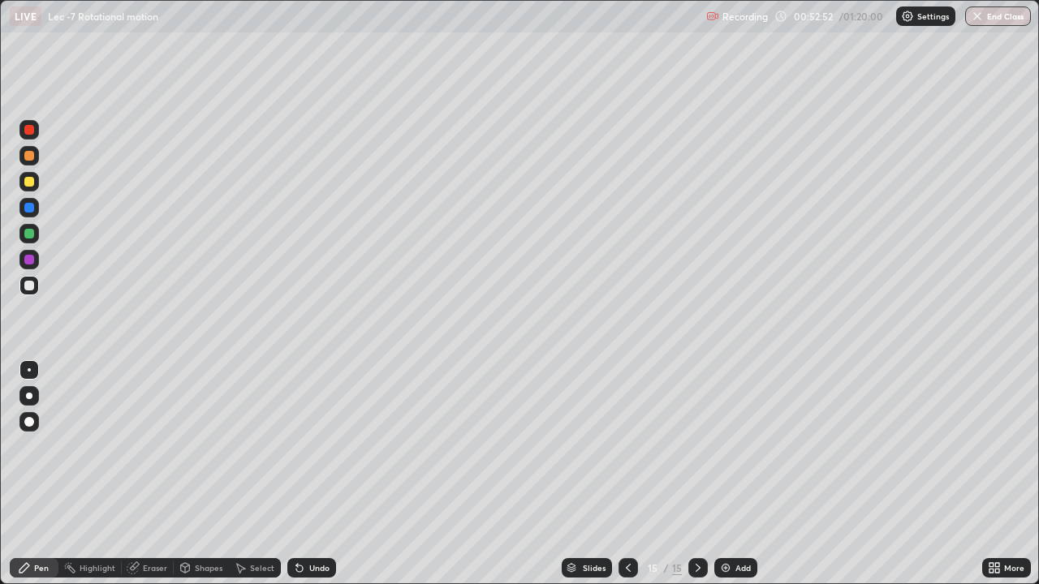
click at [316, 474] on div "Undo" at bounding box center [319, 568] width 20 height 8
click at [314, 474] on div "Undo" at bounding box center [319, 568] width 20 height 8
click at [315, 474] on div "Undo" at bounding box center [319, 568] width 20 height 8
click at [316, 474] on div "Undo" at bounding box center [311, 567] width 49 height 19
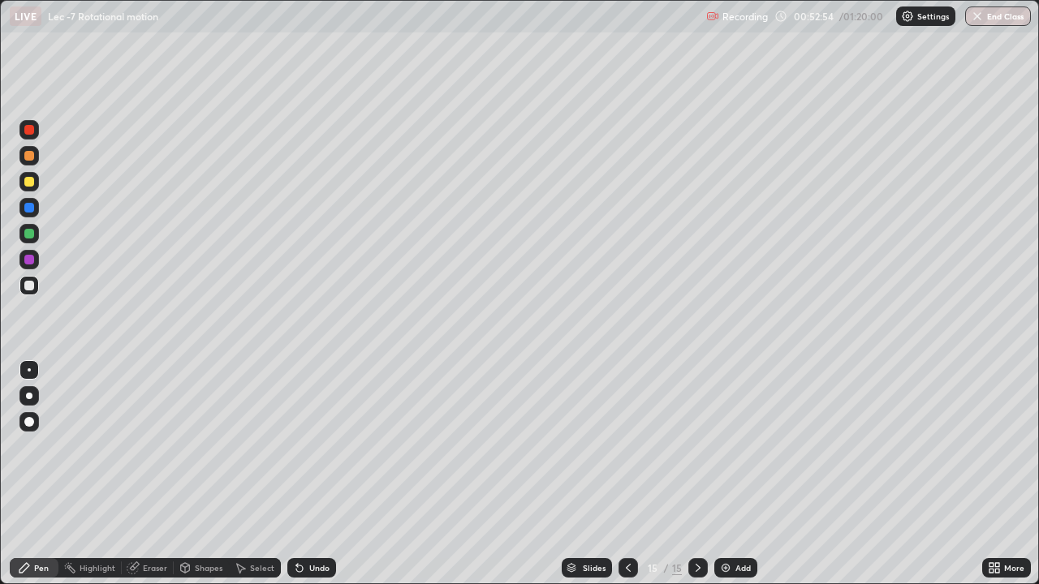
click at [313, 474] on div "Undo" at bounding box center [311, 567] width 49 height 19
click at [735, 474] on div "Add" at bounding box center [742, 568] width 15 height 8
click at [317, 474] on div "Undo" at bounding box center [319, 568] width 20 height 8
click at [740, 474] on div "Add" at bounding box center [742, 568] width 15 height 8
click at [308, 474] on div "Undo" at bounding box center [311, 567] width 49 height 19
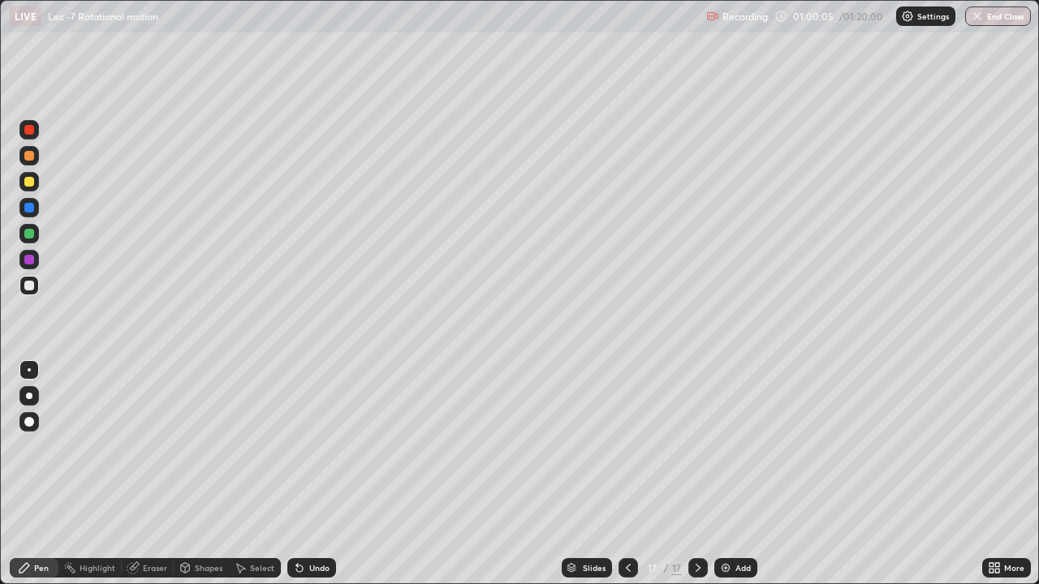
click at [310, 474] on div "Undo" at bounding box center [311, 567] width 49 height 19
click at [320, 474] on div "Undo" at bounding box center [319, 568] width 20 height 8
click at [324, 474] on div "Undo" at bounding box center [319, 568] width 20 height 8
click at [735, 474] on div "Add" at bounding box center [742, 568] width 15 height 8
click at [740, 474] on div "Add" at bounding box center [735, 567] width 43 height 19
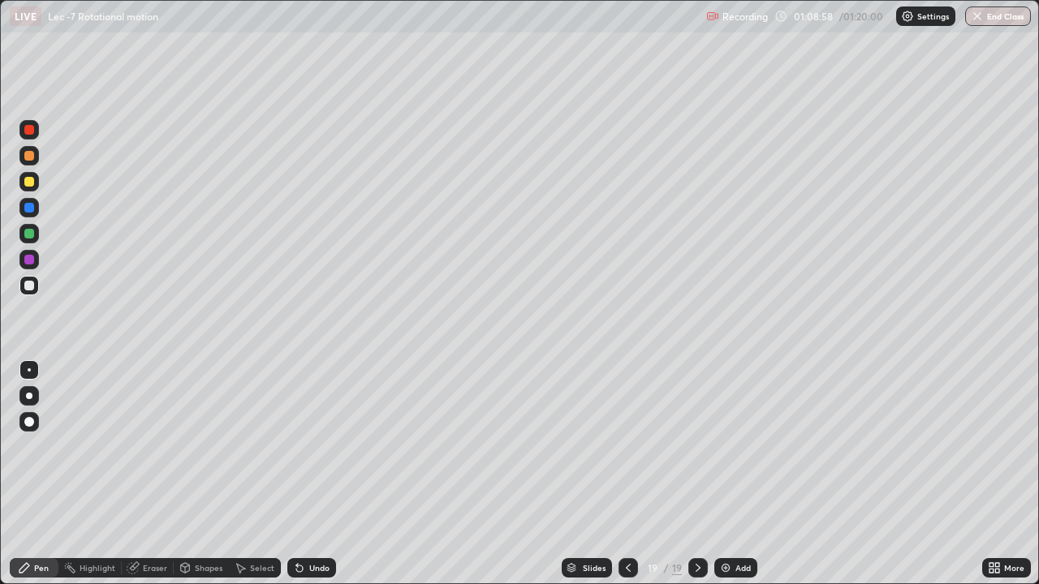
click at [309, 474] on div "Undo" at bounding box center [319, 568] width 20 height 8
click at [310, 474] on div "Undo" at bounding box center [319, 568] width 20 height 8
click at [305, 474] on div "Undo" at bounding box center [311, 567] width 49 height 19
click at [732, 474] on div "Add" at bounding box center [735, 567] width 43 height 19
click at [309, 474] on div "Undo" at bounding box center [319, 568] width 20 height 8
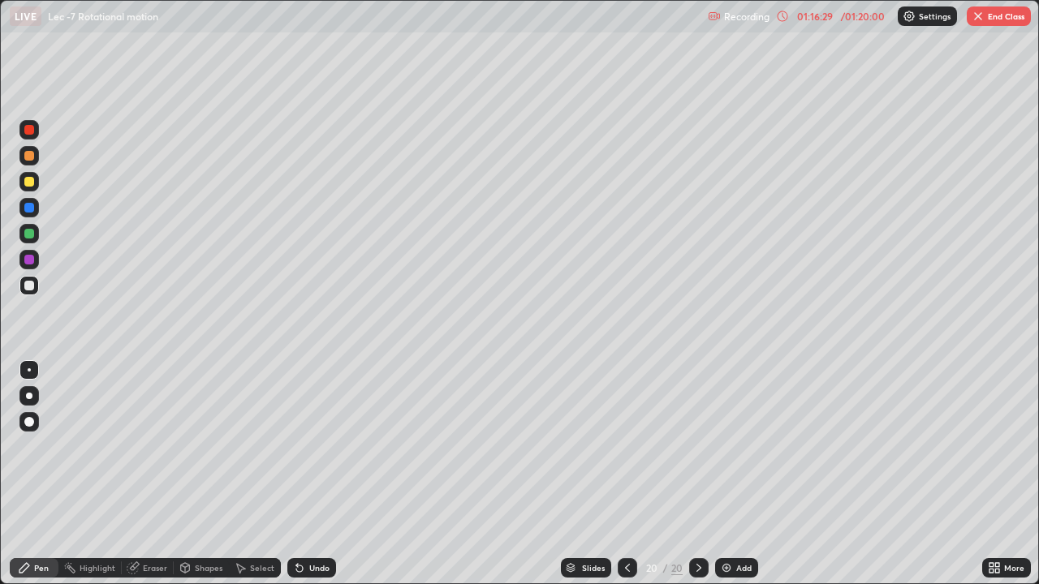
click at [316, 474] on div "Undo" at bounding box center [319, 568] width 20 height 8
click at [318, 474] on div "Undo" at bounding box center [319, 568] width 20 height 8
click at [318, 474] on div "Undo" at bounding box center [311, 567] width 49 height 19
click at [742, 474] on div "Add" at bounding box center [743, 568] width 15 height 8
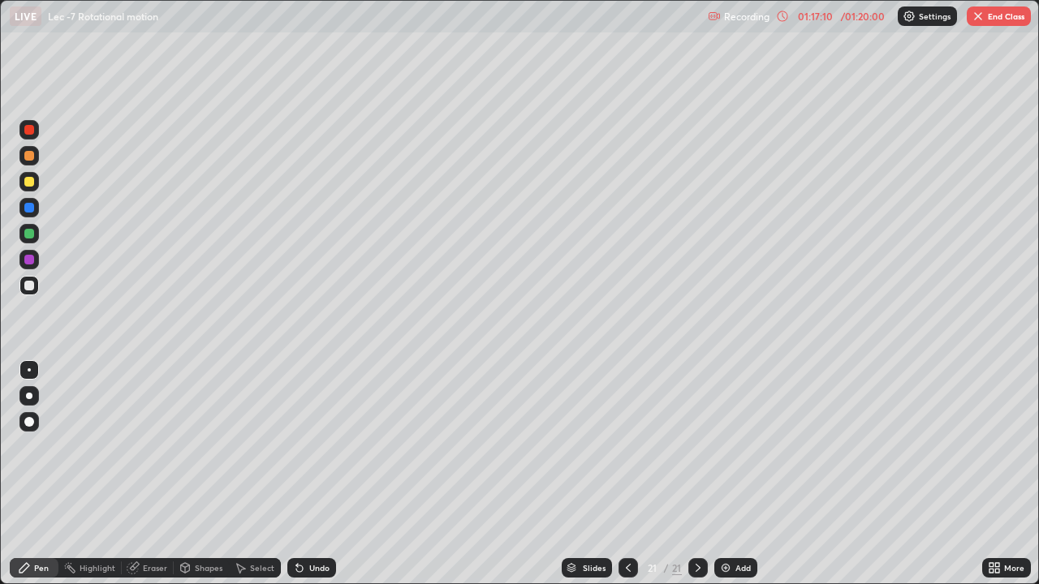
click at [626, 474] on icon at bounding box center [628, 567] width 13 height 13
click at [625, 474] on icon at bounding box center [628, 567] width 13 height 13
click at [260, 474] on div "Select" at bounding box center [262, 568] width 24 height 8
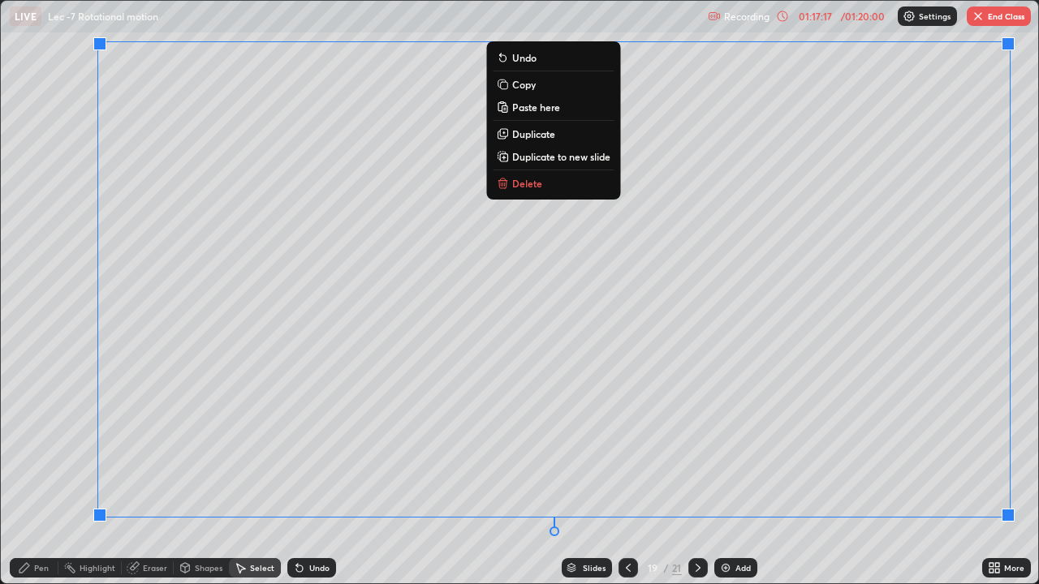
click at [522, 84] on p "Copy" at bounding box center [524, 84] width 24 height 13
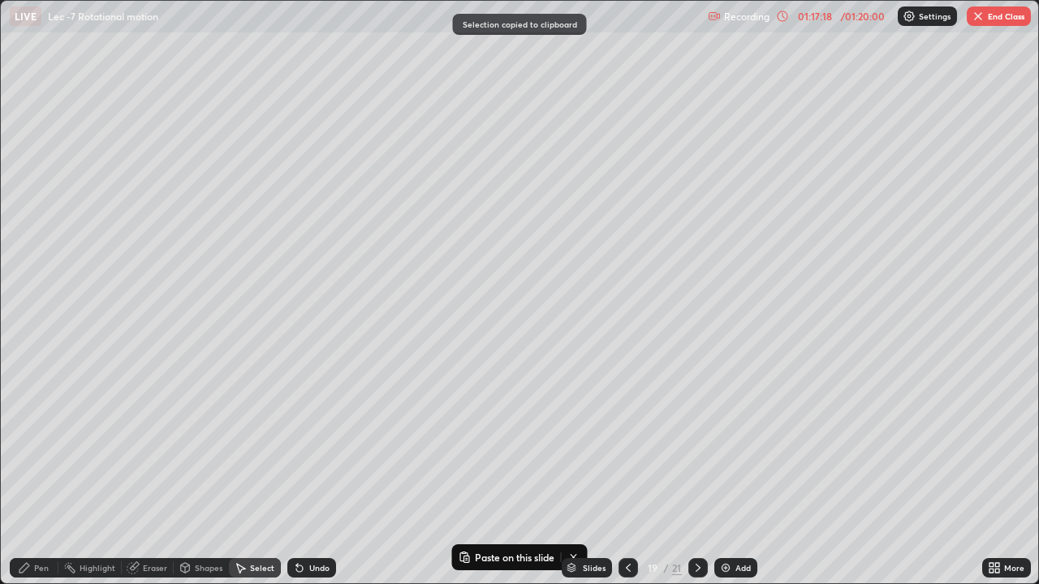
click at [699, 474] on icon at bounding box center [697, 567] width 13 height 13
click at [694, 474] on icon at bounding box center [697, 567] width 13 height 13
click at [691, 474] on icon at bounding box center [697, 567] width 13 height 13
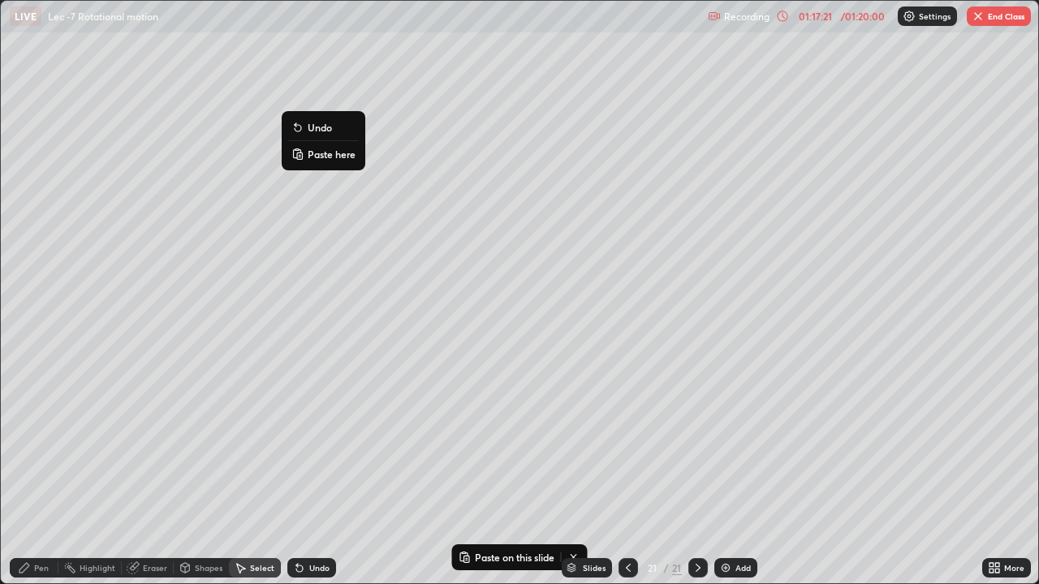
click at [313, 157] on p "Paste here" at bounding box center [332, 154] width 48 height 13
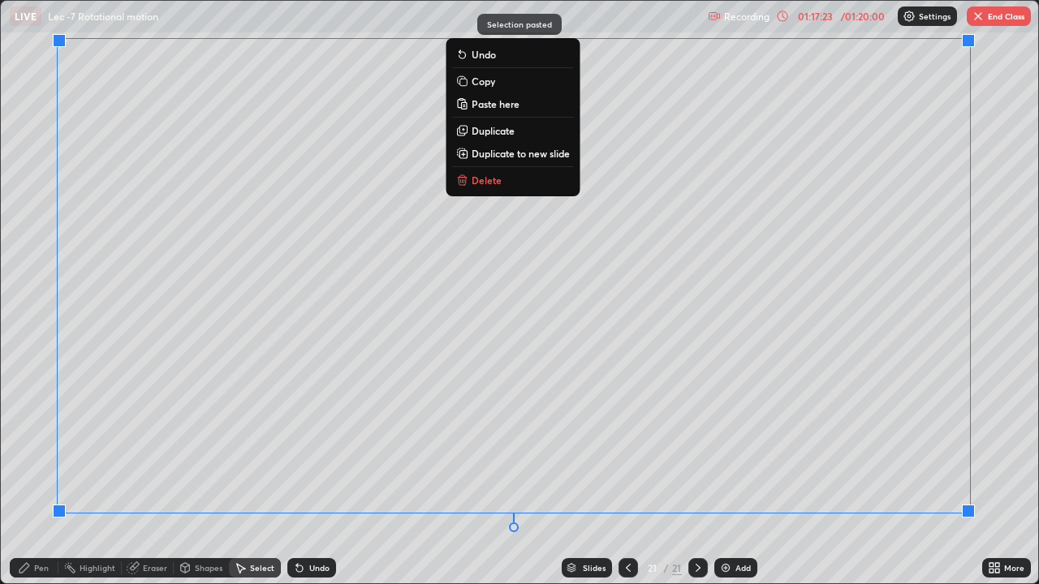
click at [144, 474] on div "Eraser" at bounding box center [155, 568] width 24 height 8
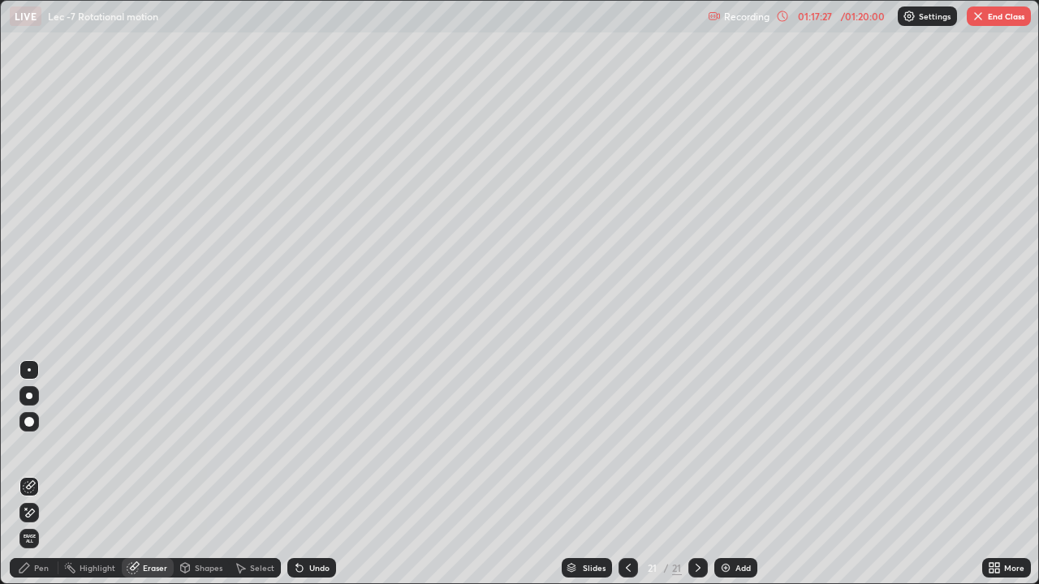
click at [26, 474] on div "Erase all" at bounding box center [28, 538] width 19 height 19
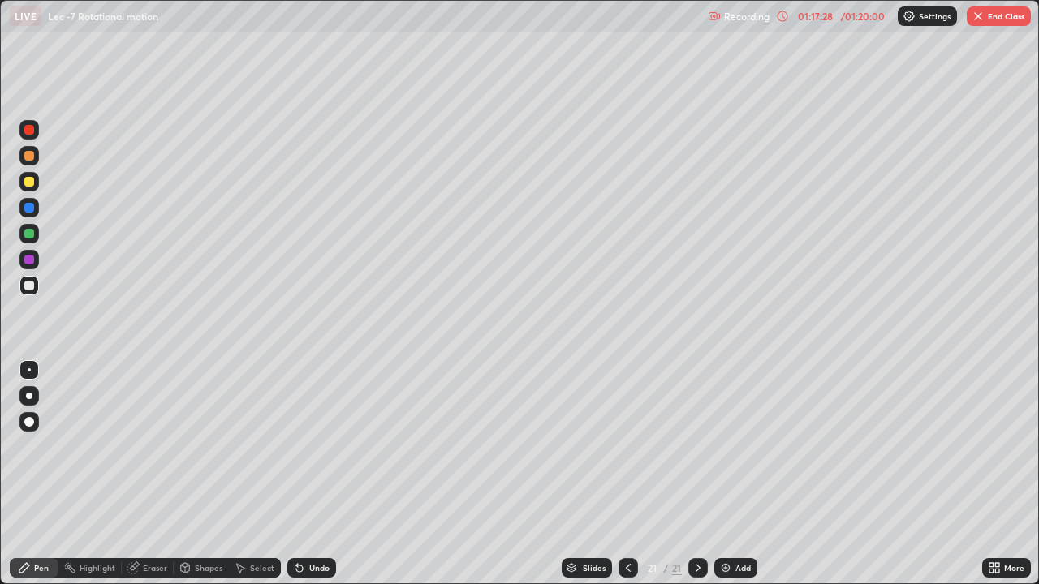
click at [31, 474] on div "Pen" at bounding box center [34, 567] width 49 height 19
click at [625, 474] on div at bounding box center [627, 567] width 19 height 19
click at [695, 474] on icon at bounding box center [697, 567] width 13 height 13
click at [252, 474] on div "Select" at bounding box center [262, 568] width 24 height 8
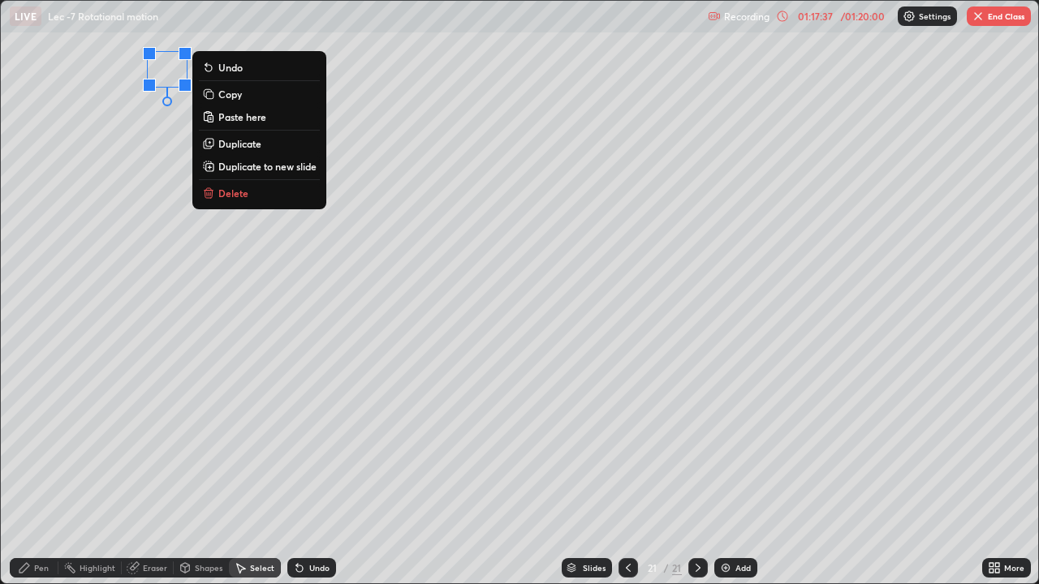
click at [269, 198] on button "Delete" at bounding box center [259, 192] width 121 height 19
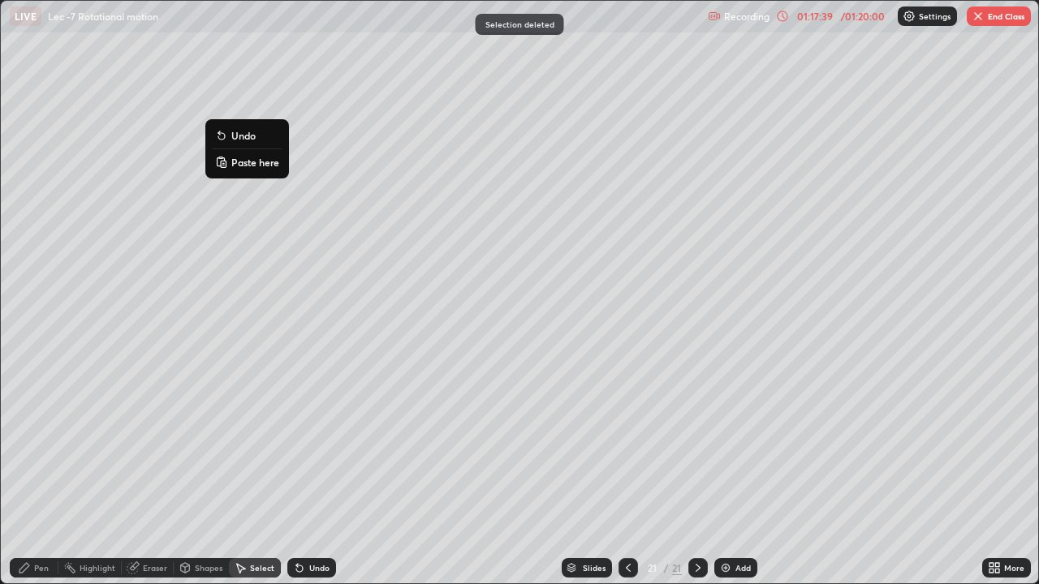
click at [251, 164] on p "Paste here" at bounding box center [255, 162] width 48 height 13
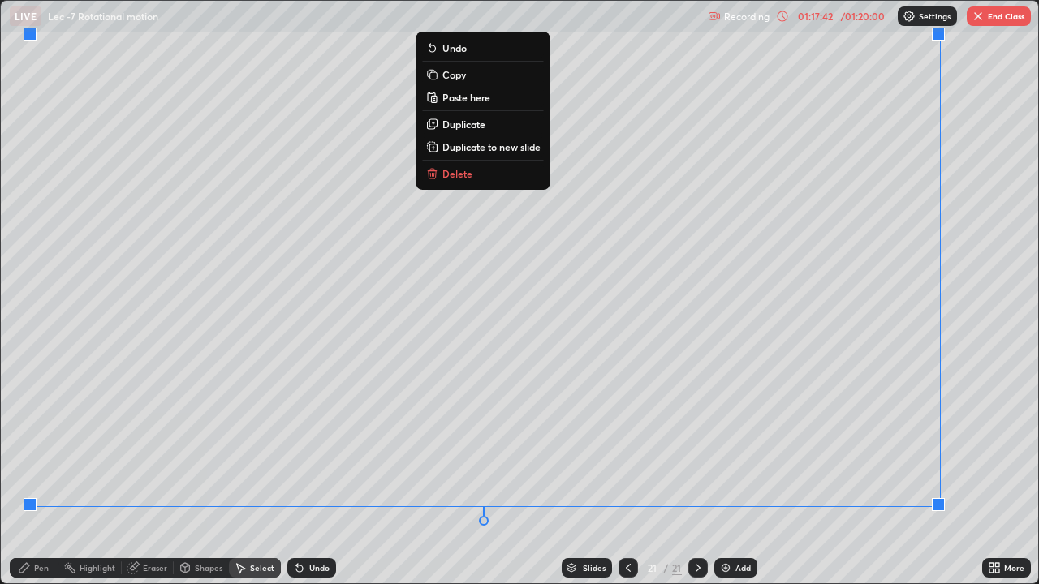
click at [149, 474] on div "Eraser" at bounding box center [155, 568] width 24 height 8
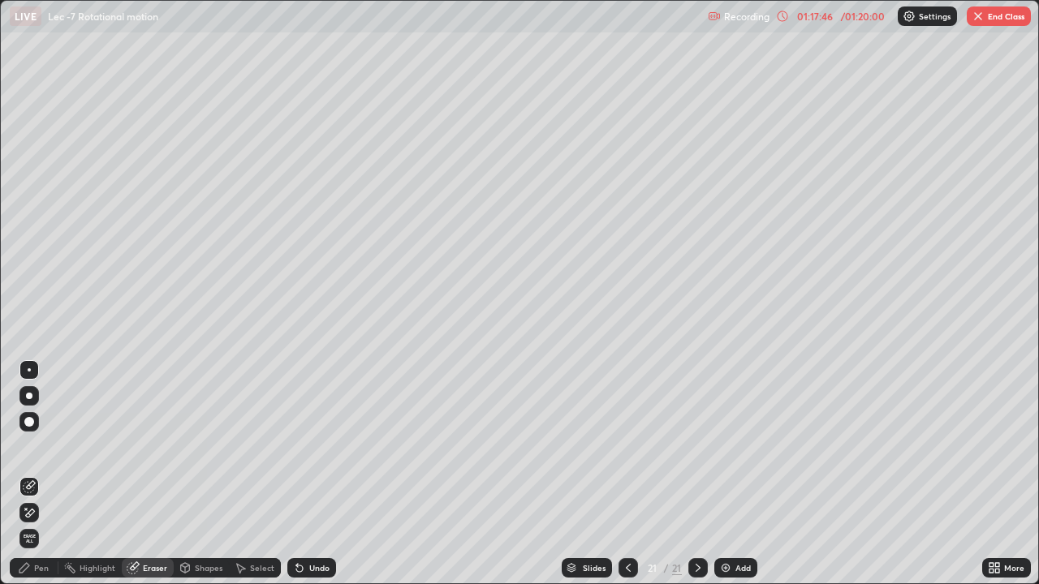
click at [41, 474] on div "Pen" at bounding box center [41, 568] width 15 height 8
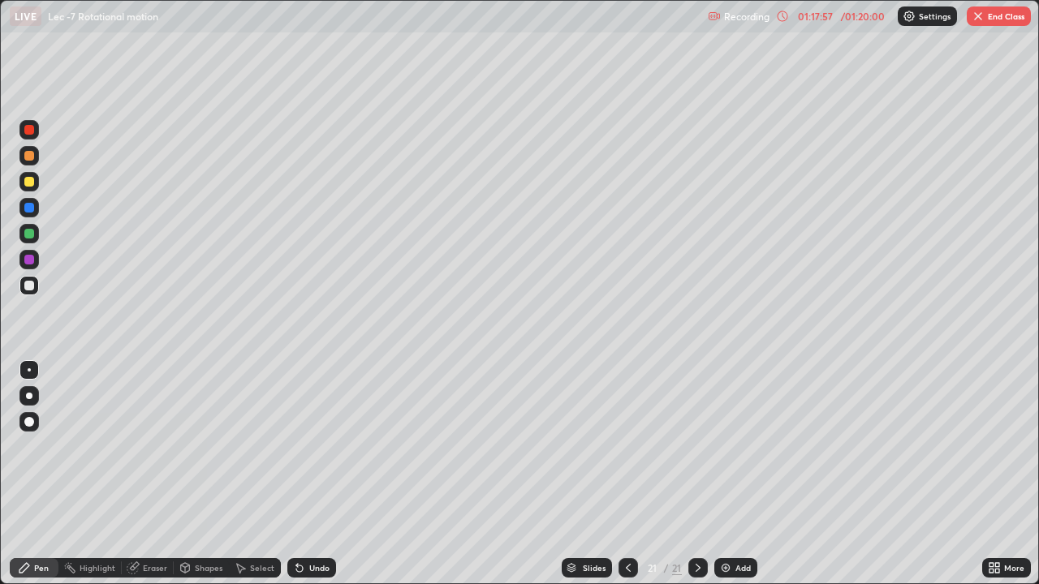
click at [151, 474] on div "Eraser" at bounding box center [155, 568] width 24 height 8
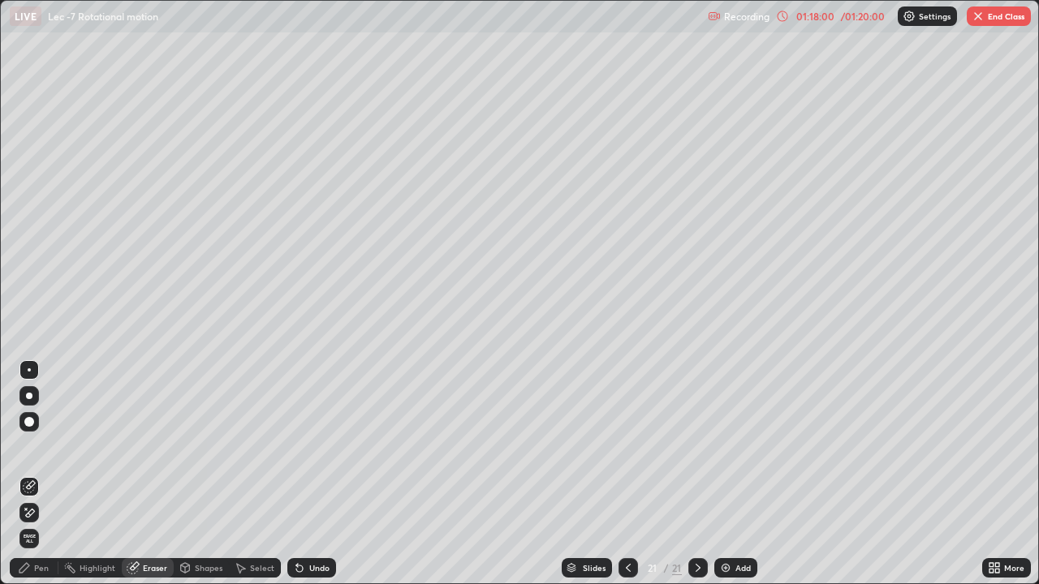
click at [25, 474] on icon at bounding box center [24, 568] width 10 height 10
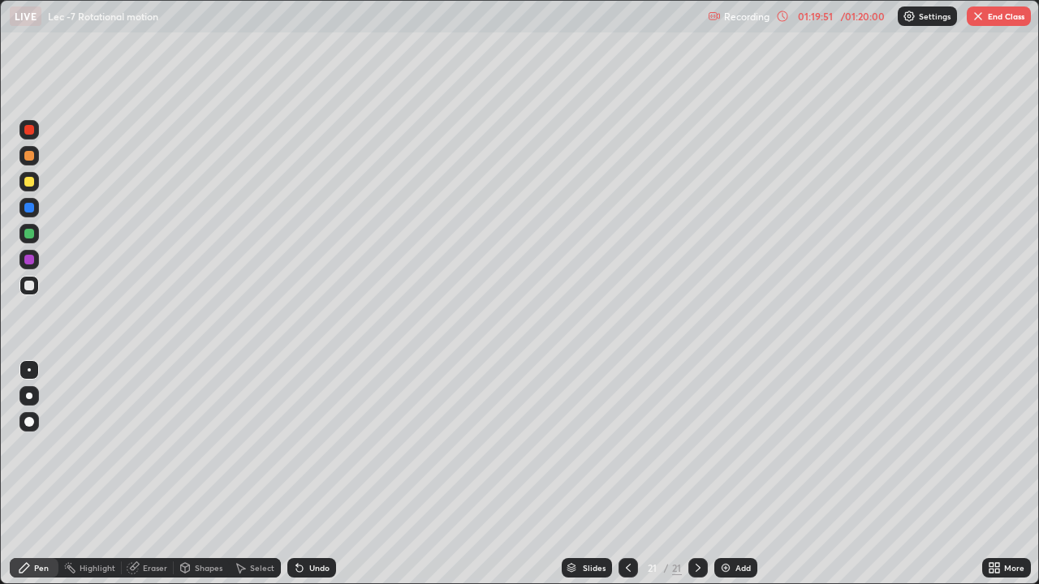
click at [996, 22] on button "End Class" at bounding box center [998, 15] width 64 height 19
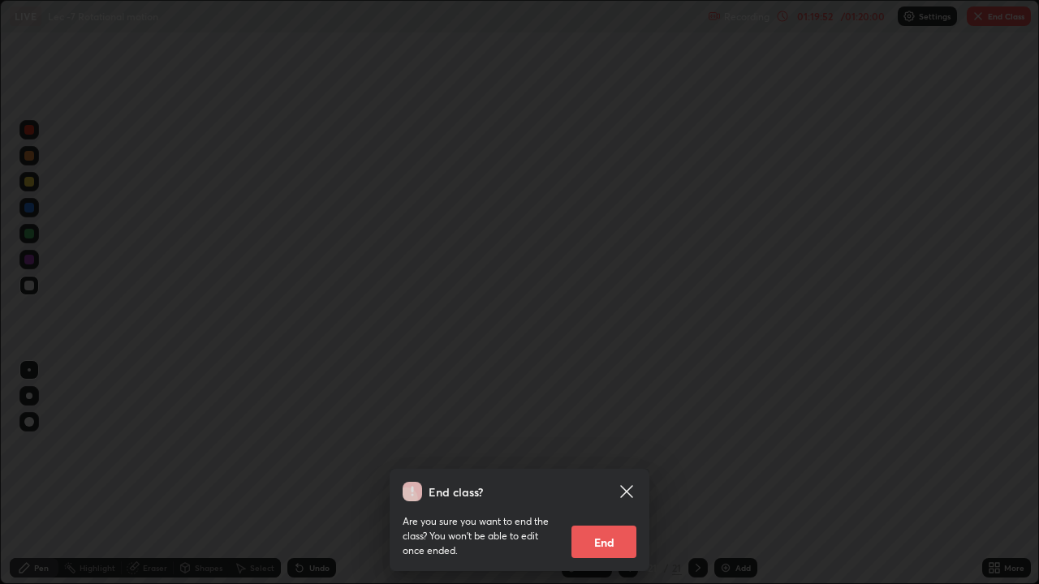
click at [611, 474] on button "End" at bounding box center [603, 542] width 65 height 32
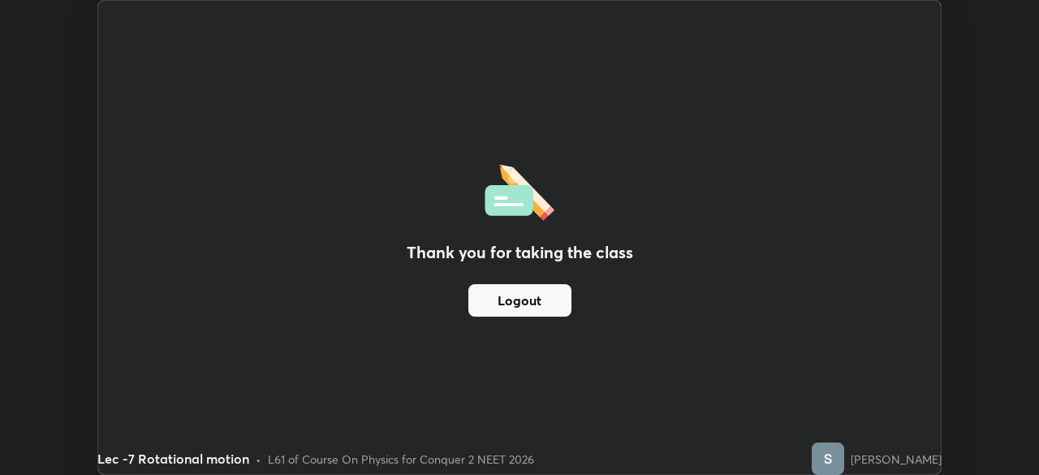
scroll to position [80665, 80101]
